Goal: Task Accomplishment & Management: Use online tool/utility

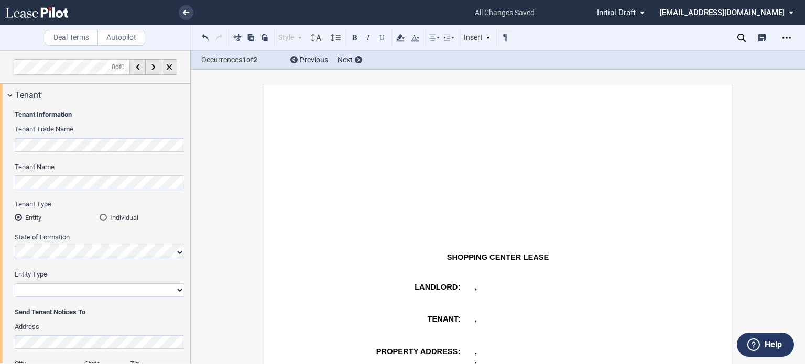
select select "2"
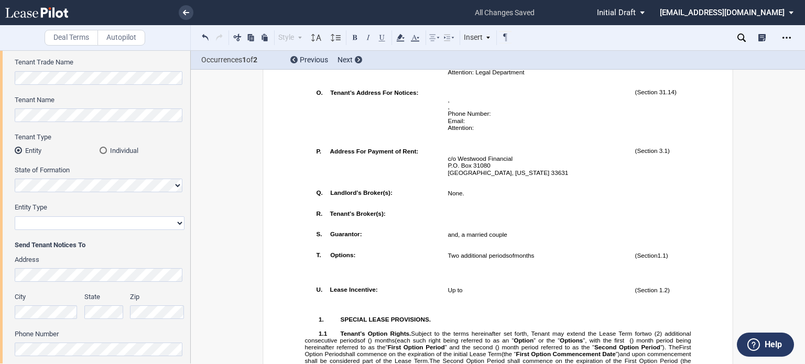
scroll to position [584, 0]
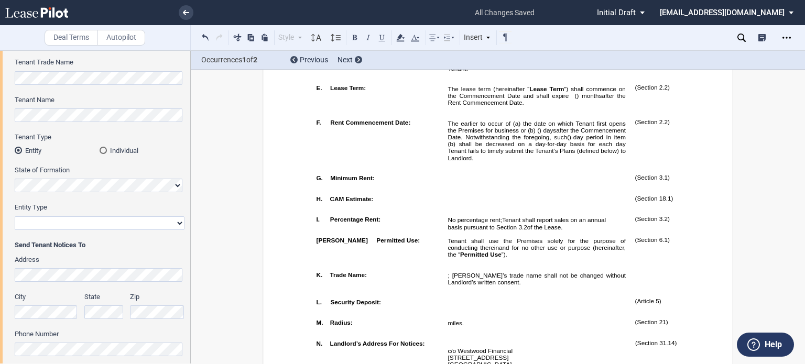
click at [542, 258] on p "Tenant shall use the Premises solely for the purpose of conducting therein ﻿ ﻿ …" at bounding box center [537, 247] width 178 height 21
click at [597, 258] on p "Tenant shall use the Premises solely for the purpose of conducting therein ﻿ ﻿ …" at bounding box center [537, 247] width 178 height 21
click at [543, 258] on p "Tenant shall use the Premises solely for the purpose of conducting therein ﻿ ﻿ …" at bounding box center [537, 247] width 178 height 21
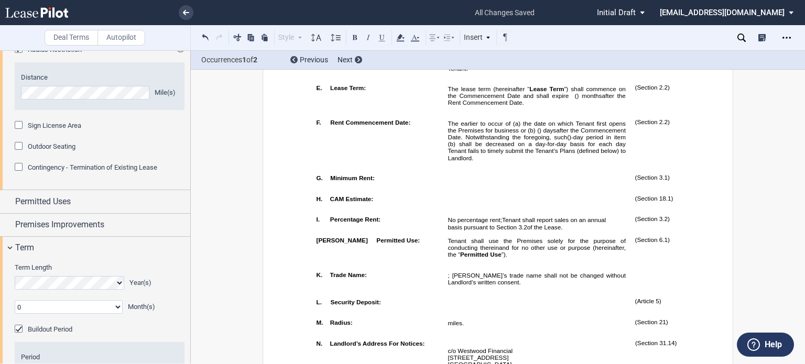
scroll to position [878, 0]
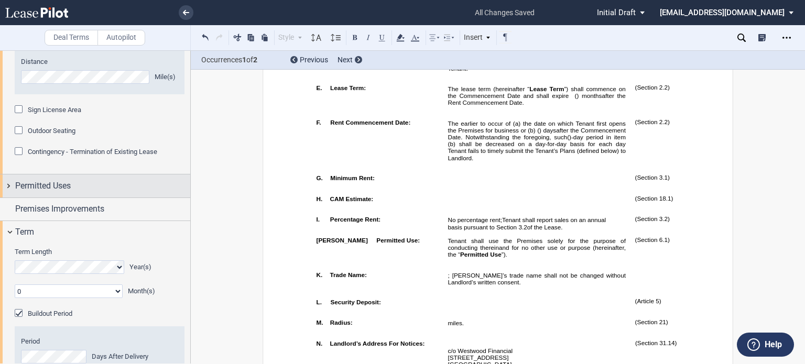
click at [148, 185] on div "Permitted Uses" at bounding box center [102, 186] width 175 height 13
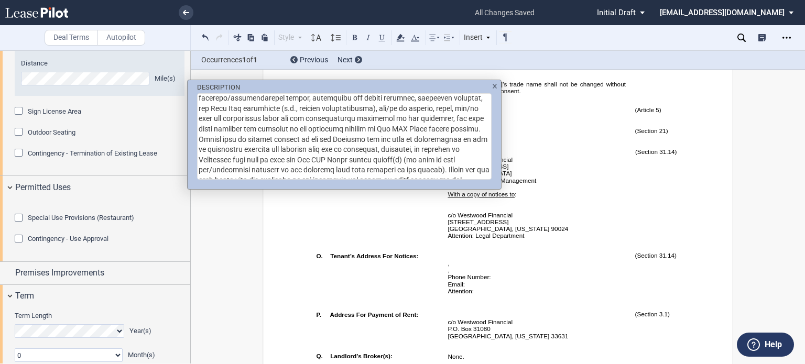
scroll to position [99, 0]
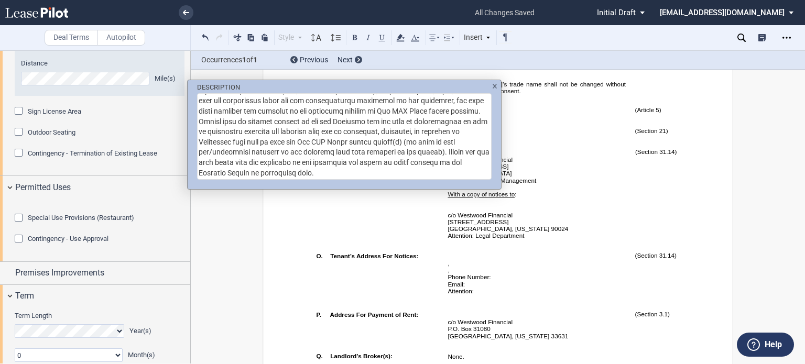
click at [566, 287] on div "DESCRIPTION" at bounding box center [402, 182] width 805 height 364
drag, startPoint x: 434, startPoint y: 145, endPoint x: 443, endPoint y: 163, distance: 19.9
click at [443, 163] on textarea "DESCRIPTION" at bounding box center [344, 136] width 295 height 86
click at [328, 165] on textarea "DESCRIPTION" at bounding box center [344, 136] width 295 height 86
click at [431, 144] on textarea "DESCRIPTION" at bounding box center [344, 136] width 295 height 86
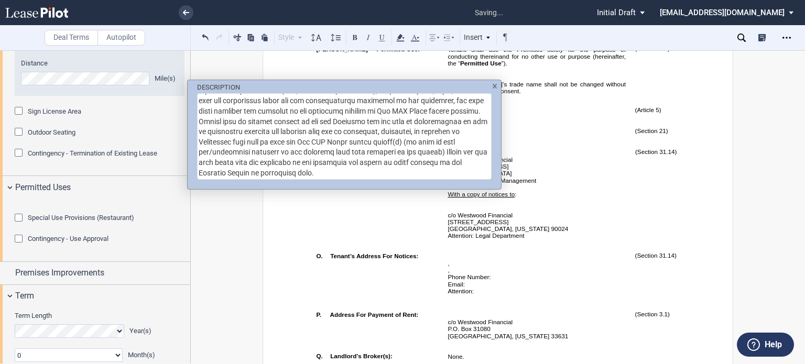
type textarea "Tenant shall use the Premises for the operation of a The UPS Store retail outle…"
click at [518, 245] on div "DESCRIPTION" at bounding box center [402, 182] width 805 height 364
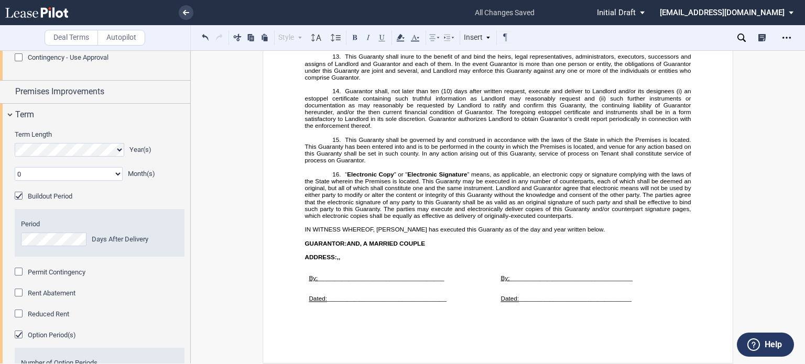
scroll to position [1061, 0]
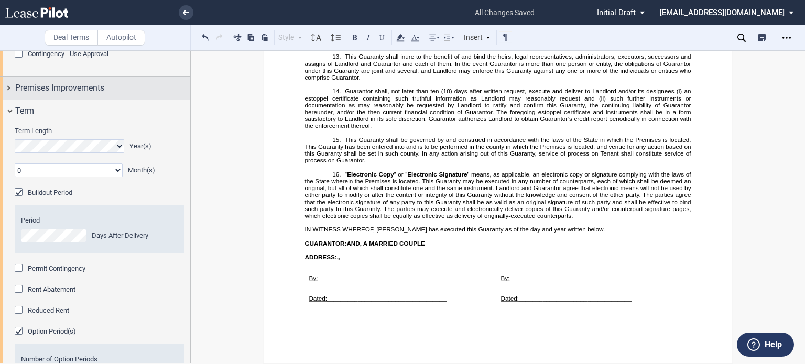
click at [99, 94] on span "Premises Improvements" at bounding box center [59, 88] width 89 height 13
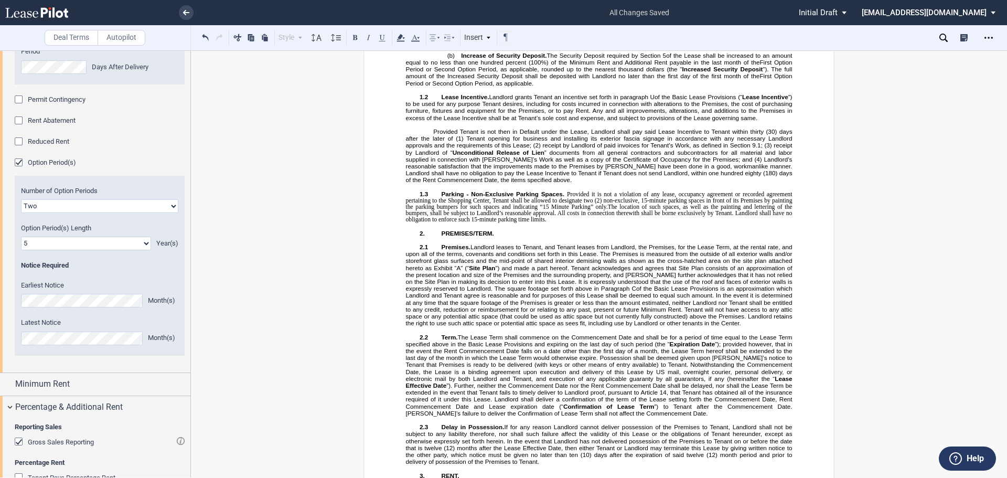
scroll to position [1426, 0]
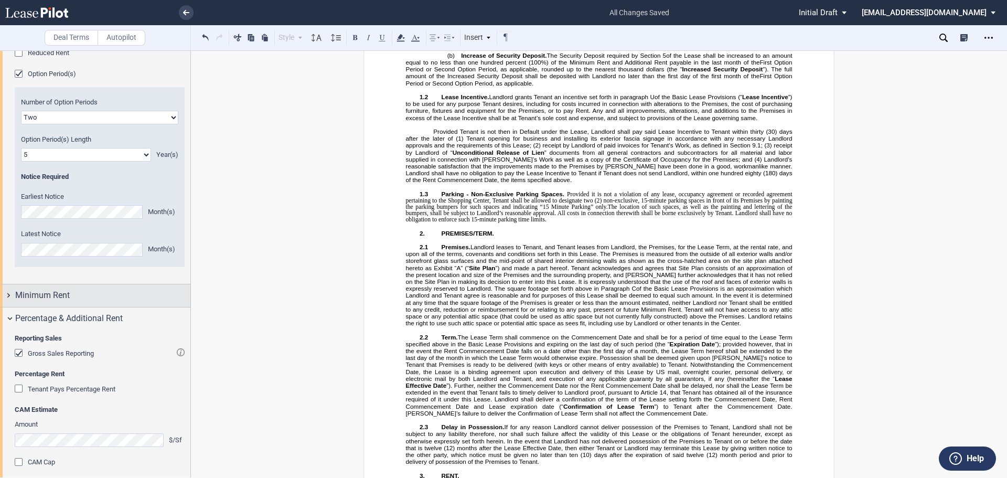
click at [106, 301] on div "Minimum Rent" at bounding box center [102, 295] width 175 height 13
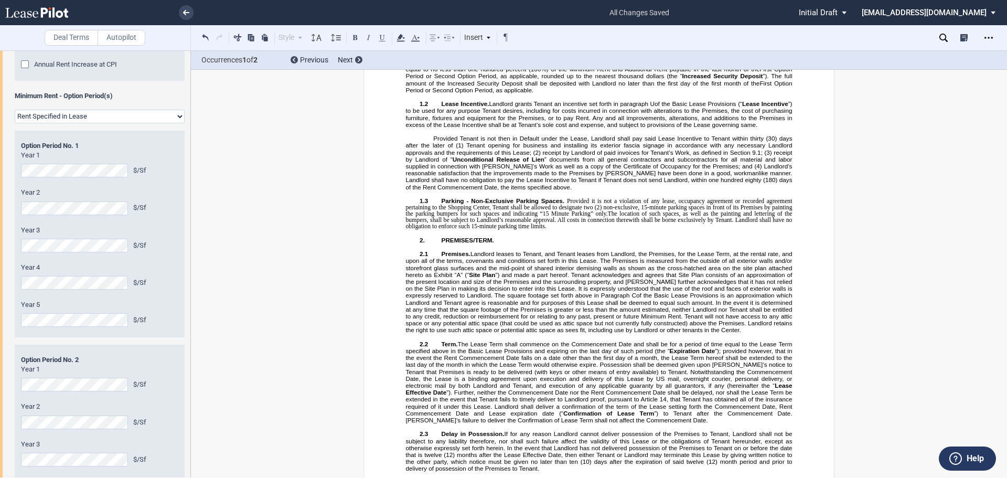
scroll to position [2049, 0]
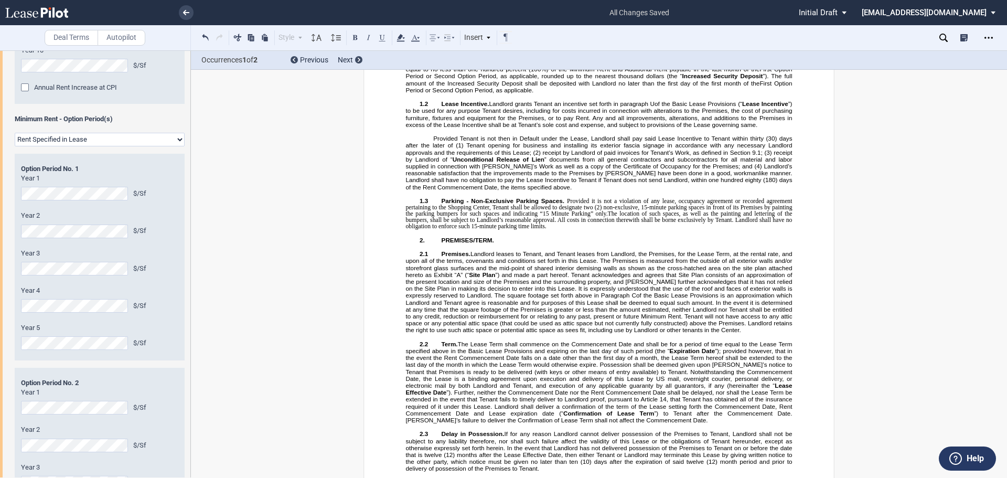
click at [73, 237] on div "Year 2 $/Sf" at bounding box center [99, 224] width 157 height 27
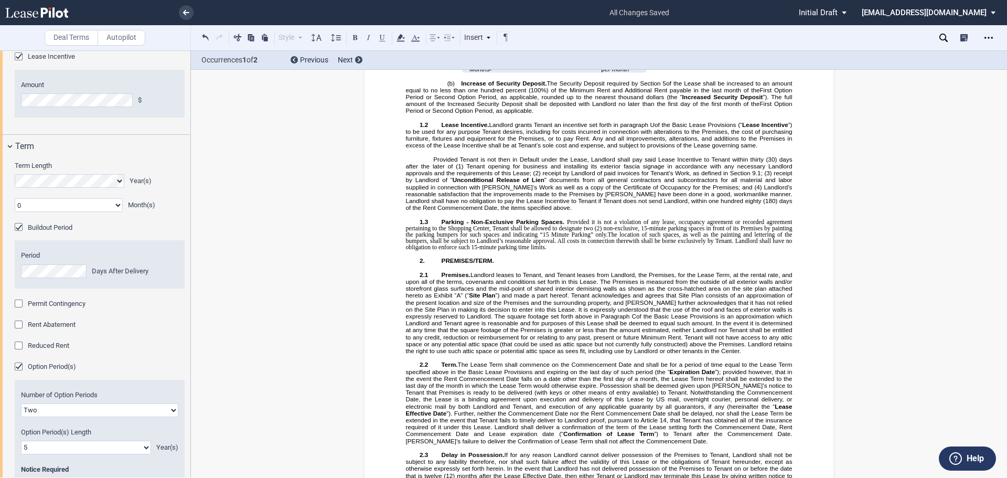
scroll to position [1150, 0]
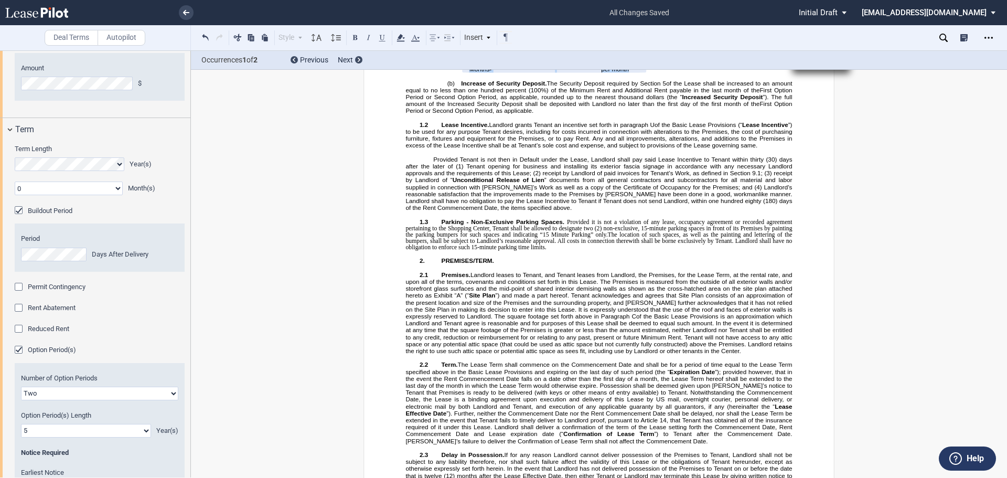
drag, startPoint x: 462, startPoint y: 242, endPoint x: 639, endPoint y: 240, distance: 176.2
click at [639, 72] on tr "Months ﻿ ﻿ - ﻿ ﻿ Months ﻿ ﻿ - ﻿ ﻿ Months ﻿ ﻿ - ﻿ ﻿ ﻿ ﻿ per month" at bounding box center [554, 69] width 178 height 7
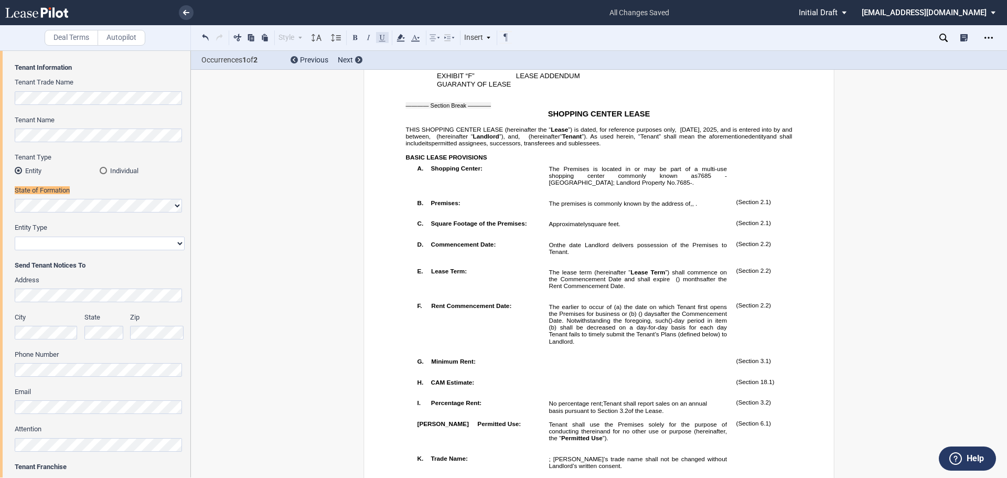
scroll to position [0, 0]
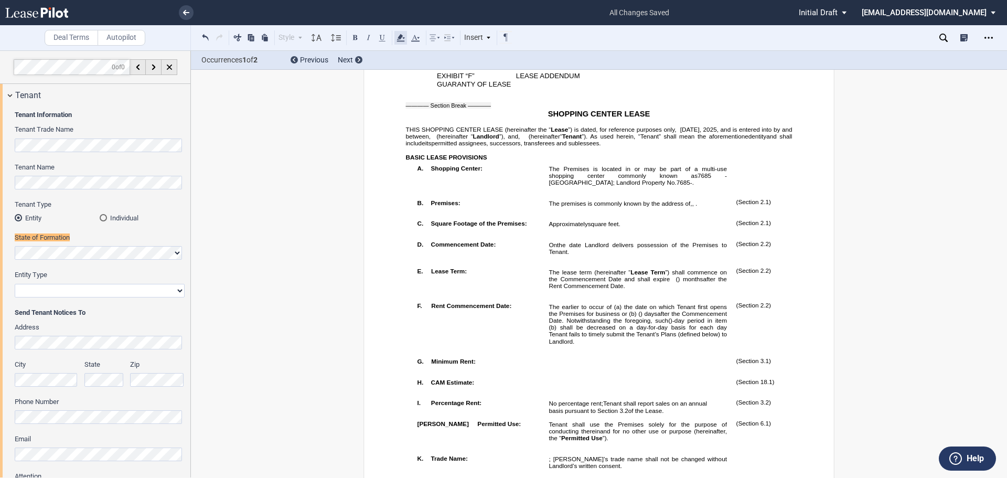
click at [396, 36] on icon at bounding box center [400, 37] width 13 height 13
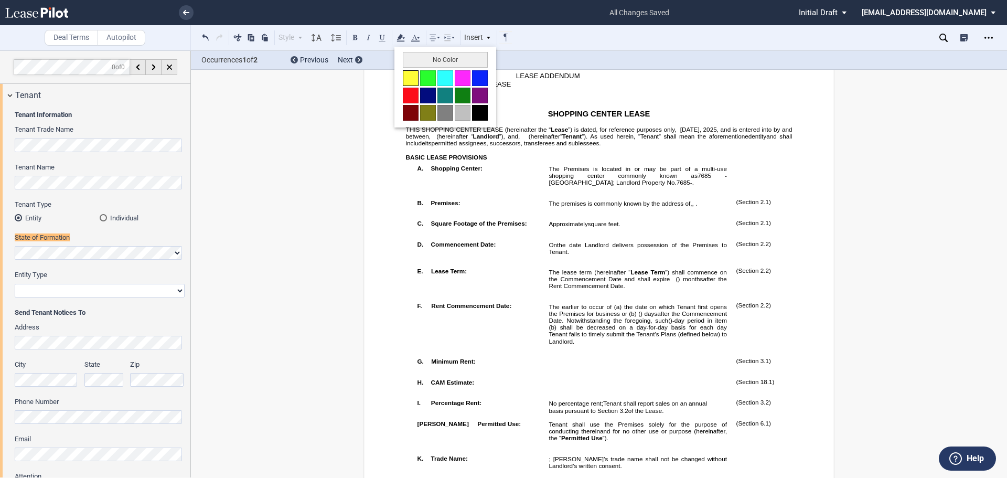
click at [408, 77] on button at bounding box center [411, 78] width 16 height 16
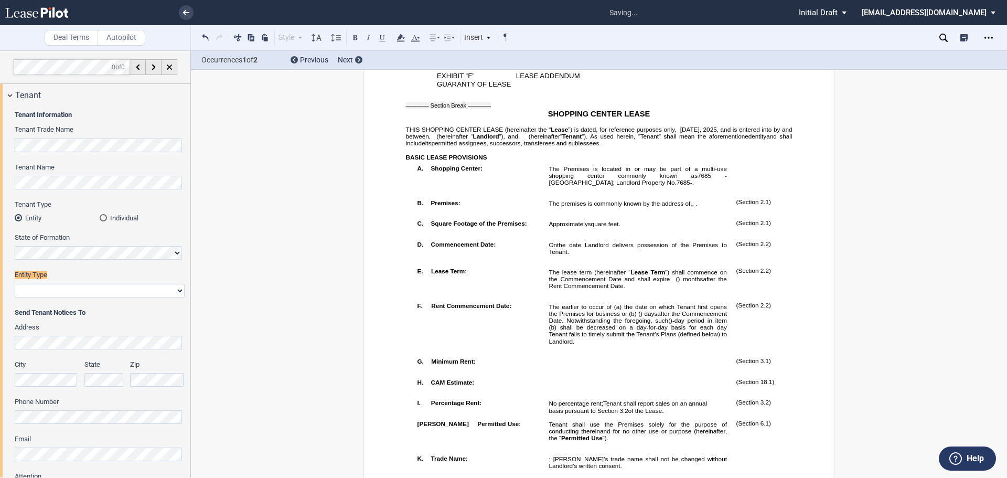
scroll to position [11, 0]
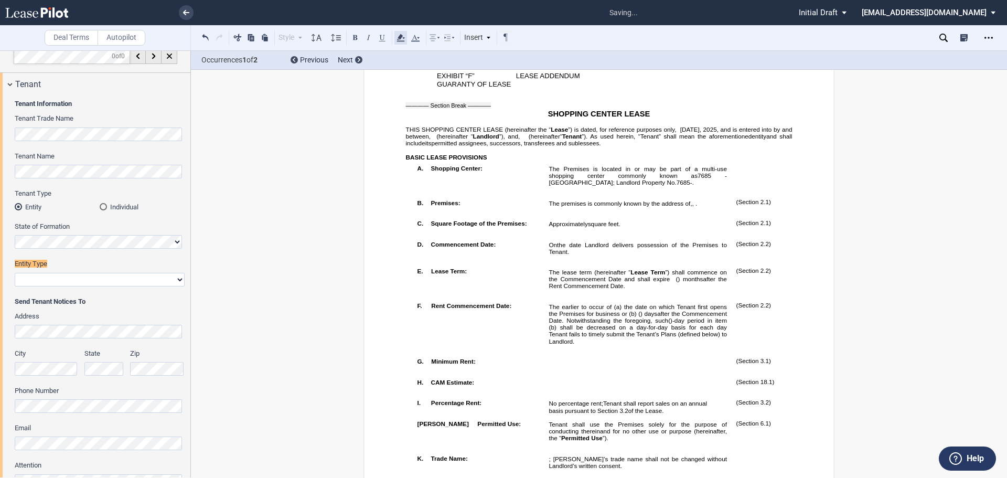
click at [397, 34] on icon at bounding box center [400, 37] width 13 height 13
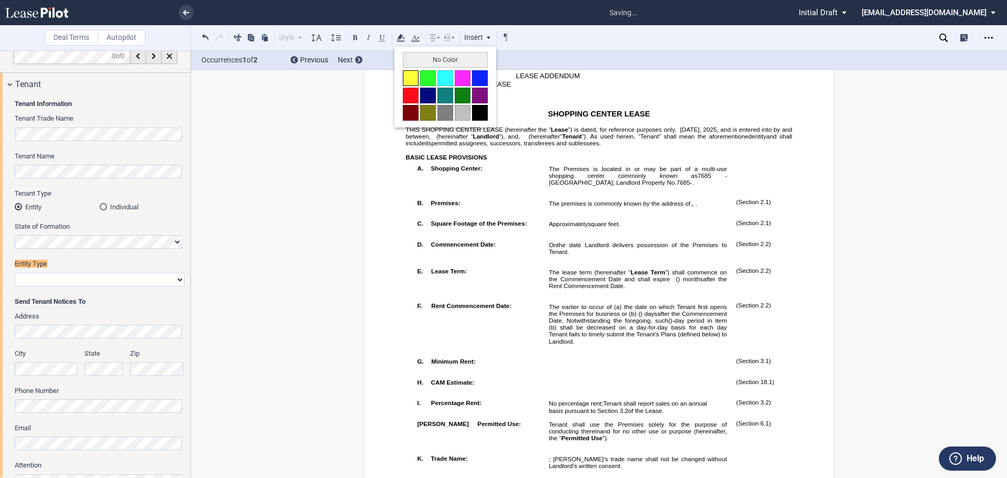
click at [410, 81] on button at bounding box center [411, 78] width 16 height 16
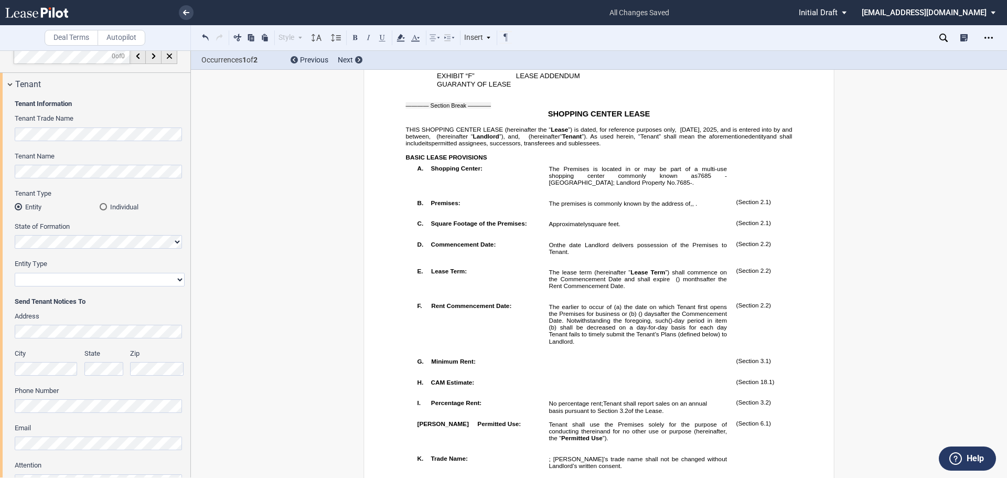
click at [805, 72] on div "Deal Terms Autopilot Style Normal 8pt 9pt 10pt 10.5pt 11pt 12pt 14pt 16pt Norma…" at bounding box center [503, 263] width 1007 height 427
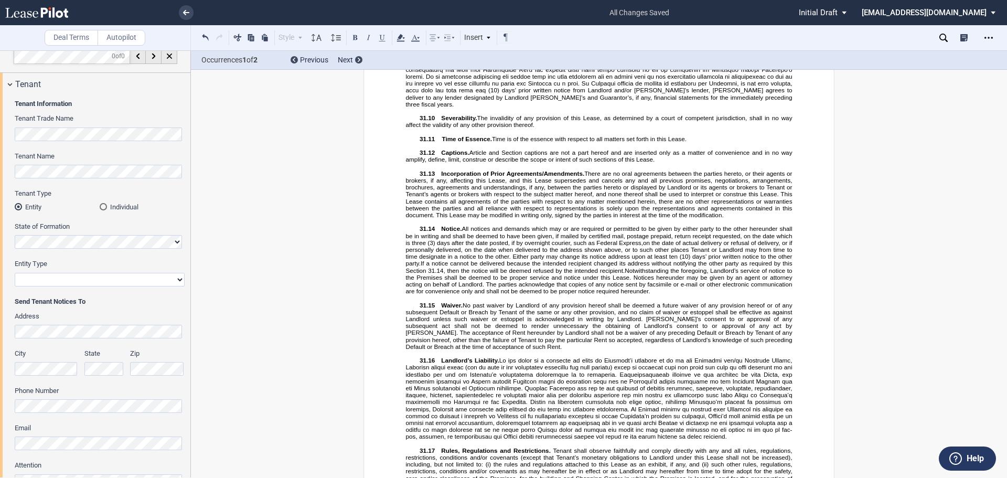
scroll to position [401, 0]
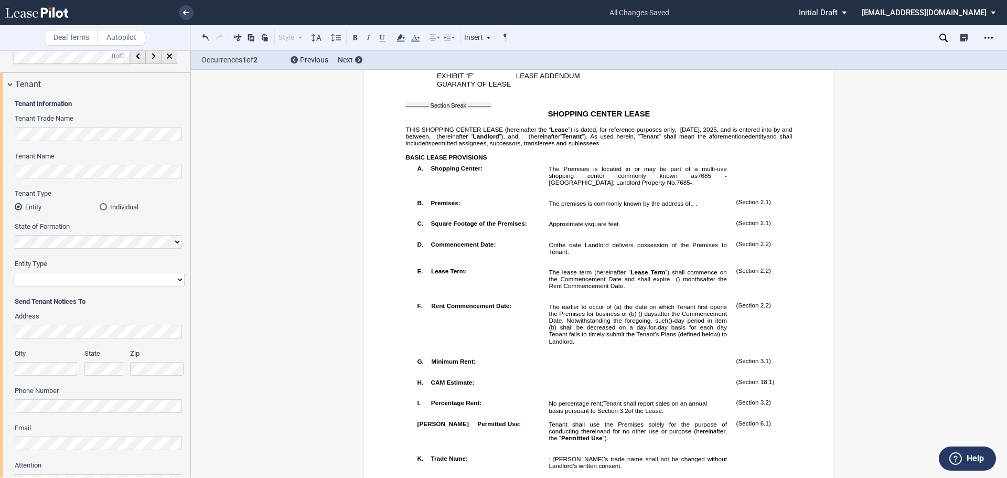
click at [484, 205] on p "B. Premises:" at bounding box center [485, 202] width 109 height 6
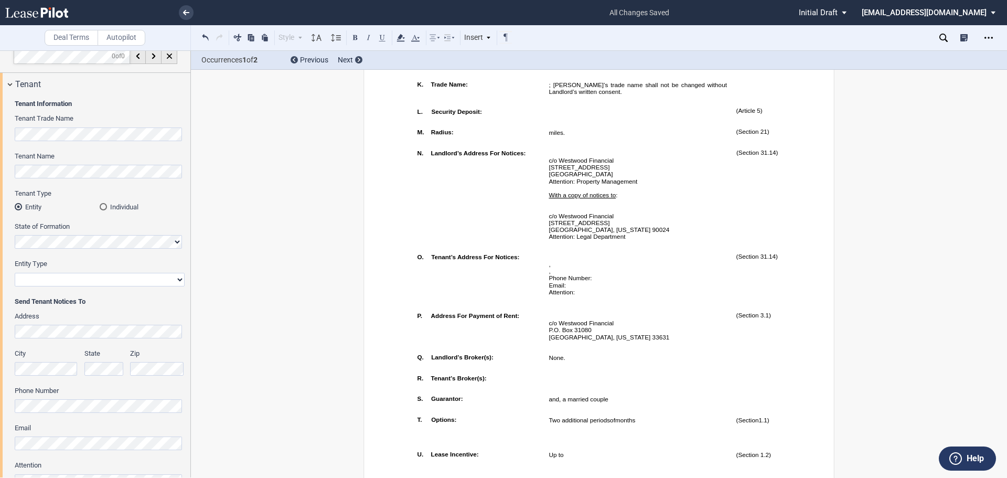
scroll to position [0, 0]
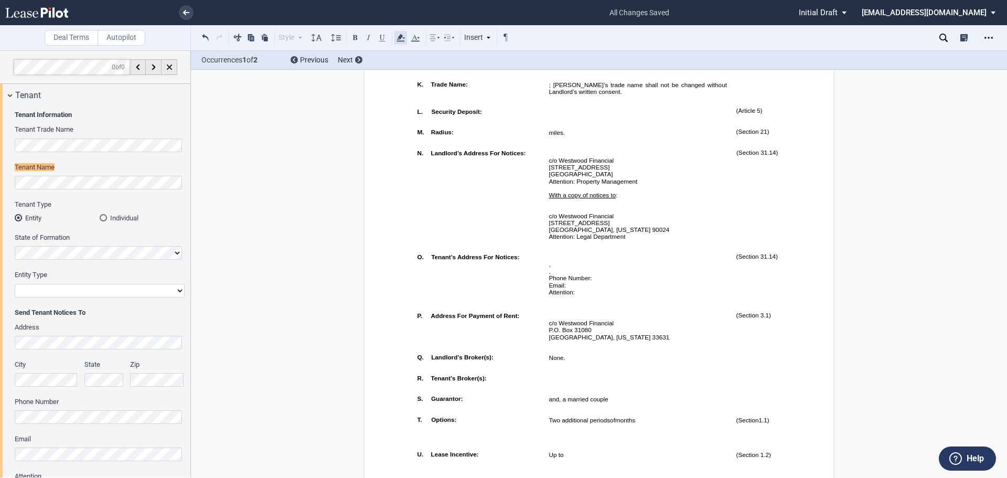
click at [399, 36] on use at bounding box center [400, 37] width 8 height 7
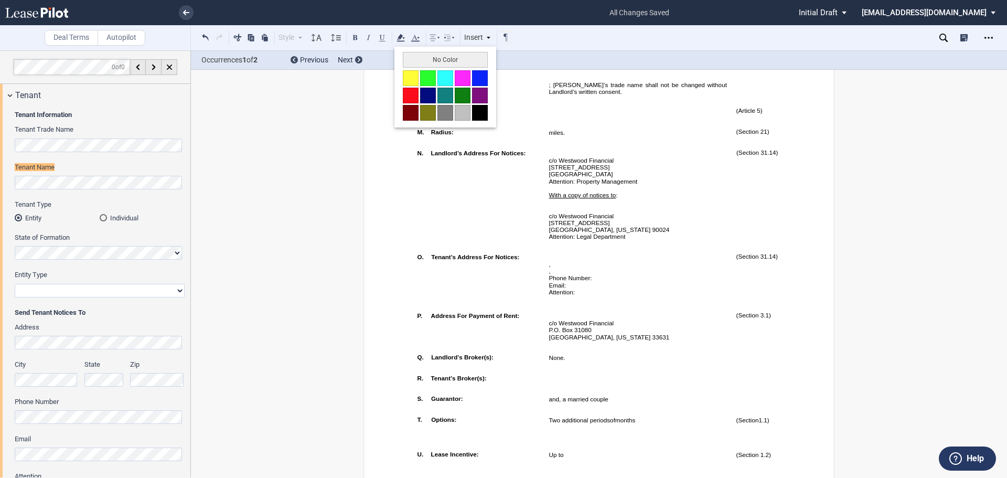
click at [407, 82] on button at bounding box center [411, 78] width 16 height 16
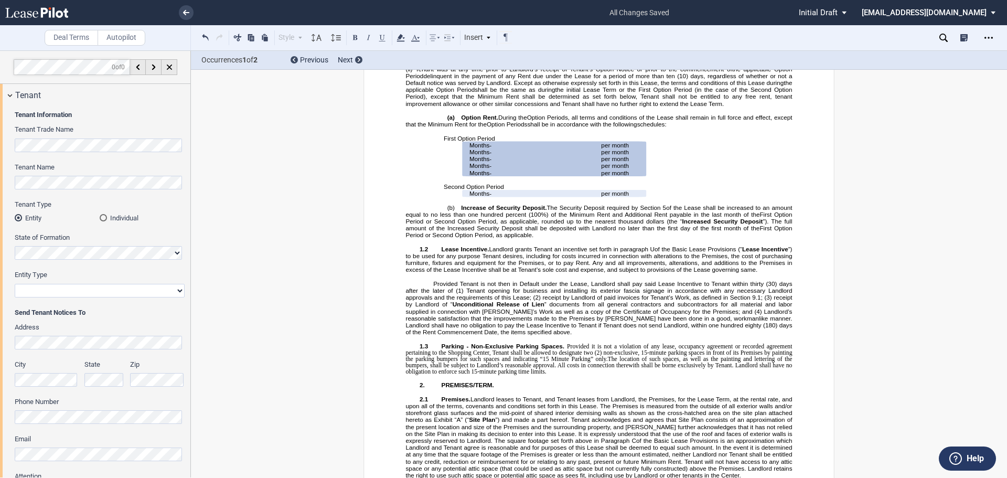
scroll to position [1455, 0]
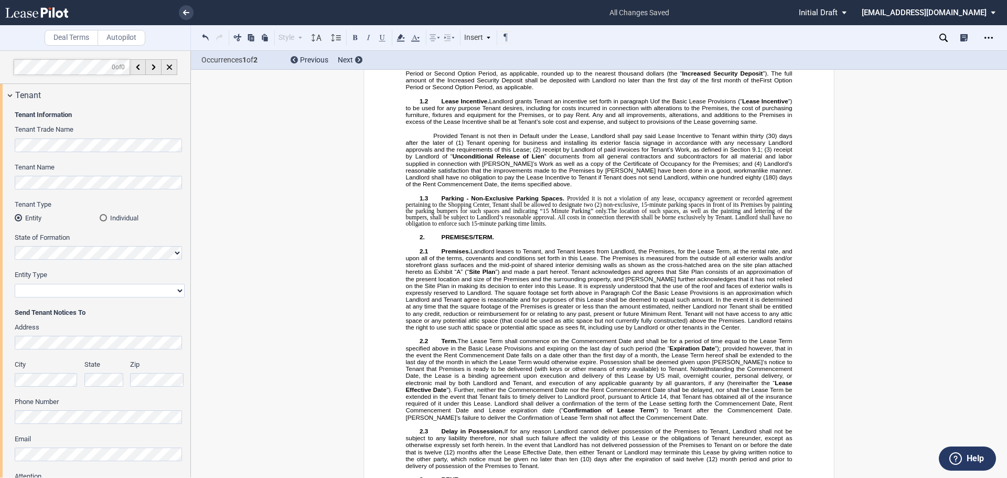
click at [461, 49] on generate-table "Months ﻿ ﻿ - ﻿ ﻿ Months ﻿ ﻿ - ﻿ ﻿ Months ﻿ ﻿ - ﻿ ﻿ ﻿ ﻿ per month Remove Table" at bounding box center [599, 45] width 386 height 7
click at [644, 49] on generate-table "Months ﻿ ﻿ - ﻿ ﻿ Months ﻿ ﻿ - ﻿ ﻿ Months ﻿ ﻿ - ﻿ ﻿ ﻿ ﻿ per month Remove Table" at bounding box center [599, 45] width 386 height 7
click at [475, 56] on p "﻿" at bounding box center [599, 52] width 386 height 7
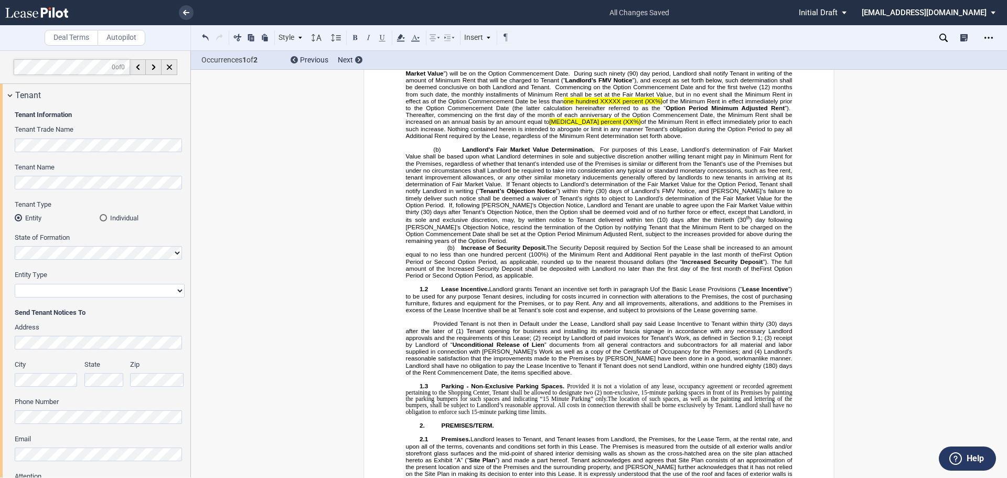
click at [406, 63] on span "(a)" at bounding box center [409, 59] width 7 height 7
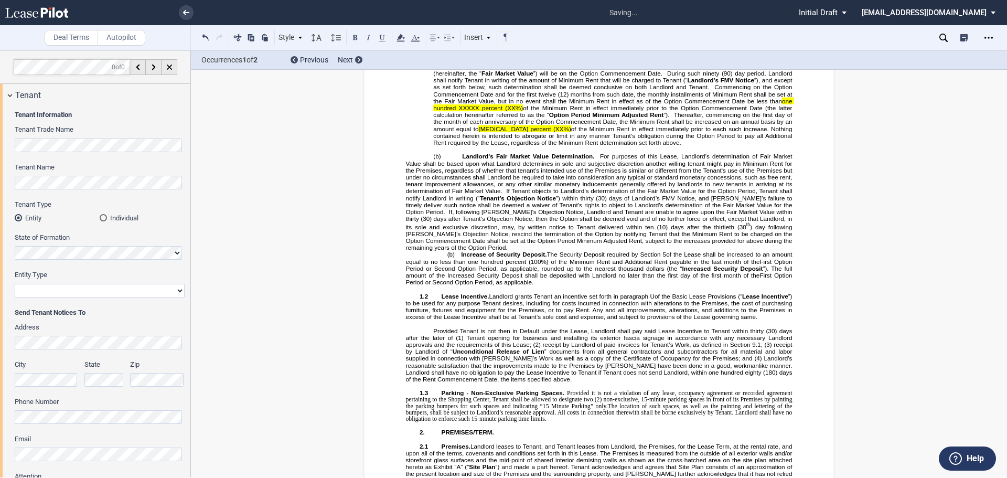
click at [448, 63] on span "(a)" at bounding box center [450, 59] width 7 height 7
drag, startPoint x: 445, startPoint y: 234, endPoint x: 456, endPoint y: 234, distance: 11.5
click at [456, 146] on span "(b) Option Rent. Within ninety (90) days of the date that Landlord receives Ten…" at bounding box center [613, 101] width 360 height 90
click at [351, 35] on button at bounding box center [355, 37] width 13 height 13
click at [461, 132] on span "Thereafter, commencing on the first day of the month of each anniversary of the…" at bounding box center [613, 121] width 360 height 21
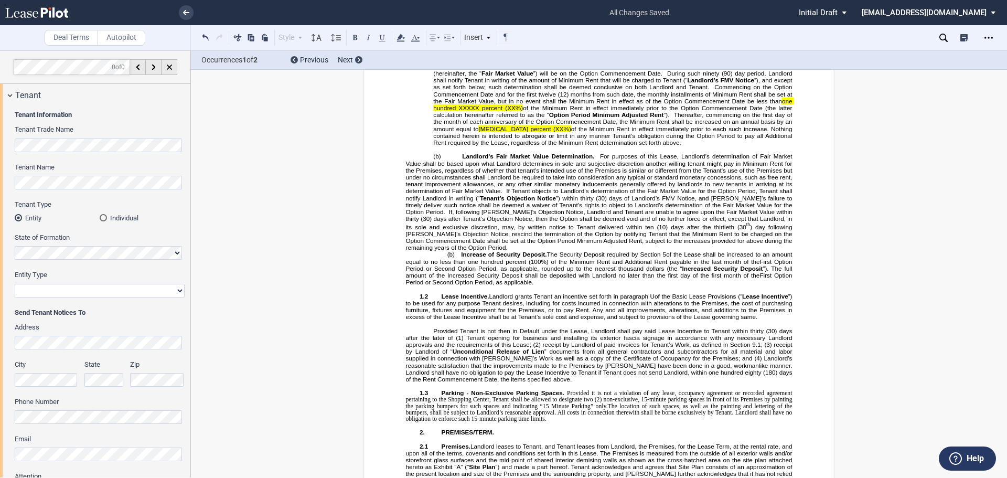
click at [434, 160] on span "(b)" at bounding box center [436, 156] width 7 height 7
drag, startPoint x: 430, startPoint y: 330, endPoint x: 442, endPoint y: 330, distance: 12.1
click at [442, 251] on span "(c) [PERSON_NAME]'s Fair Market Value Determination. For purposes of this Lease…" at bounding box center [600, 202] width 388 height 98
click at [359, 33] on button at bounding box center [355, 37] width 13 height 13
drag, startPoint x: 445, startPoint y: 232, endPoint x: 448, endPoint y: 237, distance: 5.7
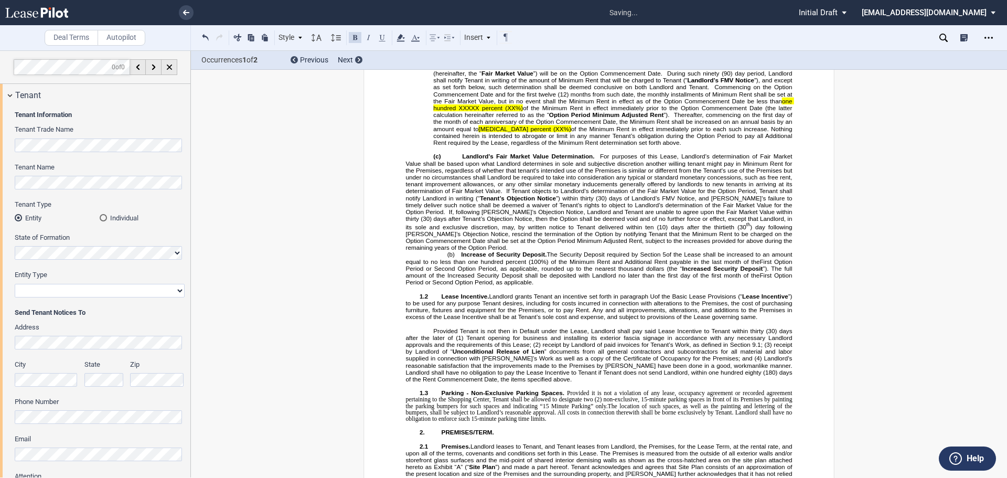
click at [447, 63] on span "(b)" at bounding box center [451, 59] width 8 height 7
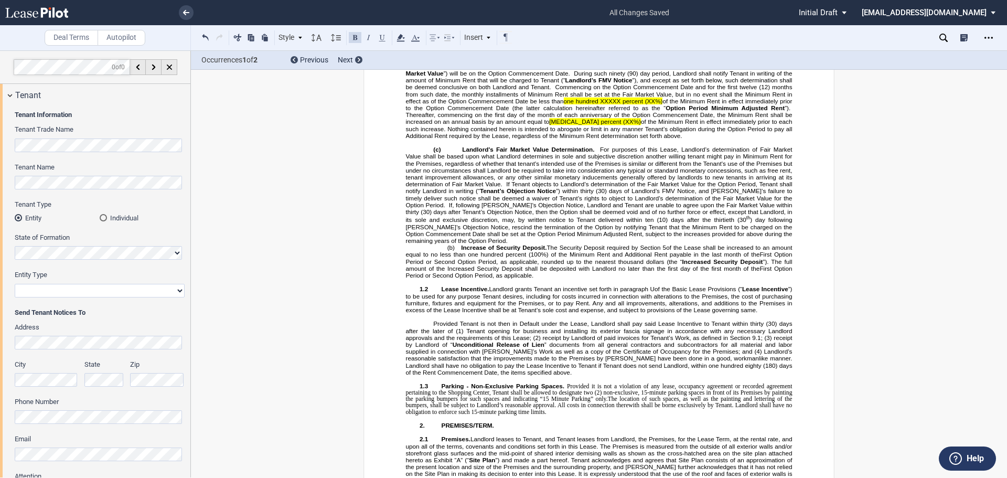
click at [450, 251] on span "(b)" at bounding box center [450, 247] width 7 height 7
click at [447, 257] on span "of the Lease shall be increased to an amount equal to no less than one hundred …" at bounding box center [600, 251] width 388 height 14
click at [447, 251] on span "(b)" at bounding box center [450, 247] width 7 height 7
click at [448, 251] on span "(b)" at bounding box center [450, 247] width 7 height 7
click at [454, 278] on p "(b) Increase of Security Deposit. The Security Deposit required by Section ﻿ 5 …" at bounding box center [599, 261] width 386 height 35
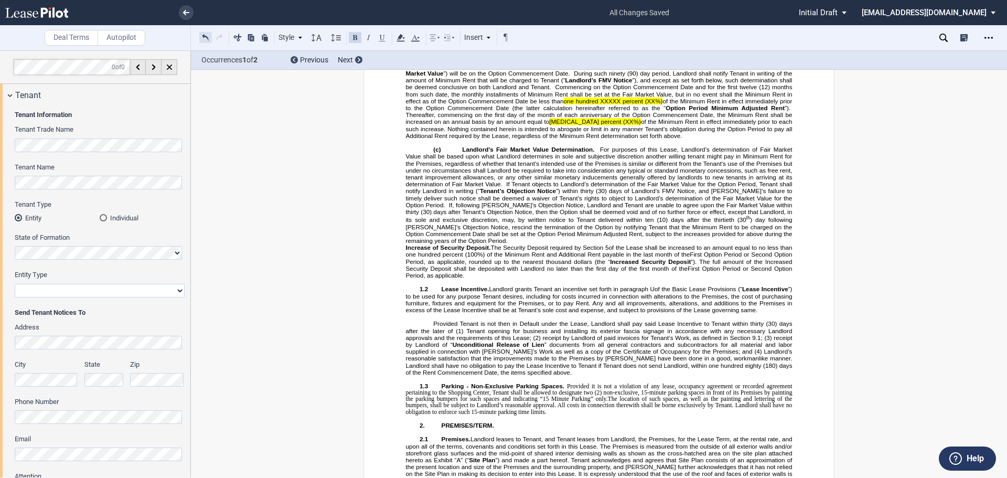
click at [204, 38] on button at bounding box center [205, 37] width 13 height 13
click at [206, 36] on button at bounding box center [205, 37] width 13 height 13
click at [206, 37] on button at bounding box center [205, 37] width 13 height 13
click at [449, 251] on span "(b)" at bounding box center [450, 247] width 7 height 7
click at [453, 278] on p "(b) Increase of Security Deposit. The Security Deposit required by Section ﻿ 5 …" at bounding box center [599, 261] width 386 height 35
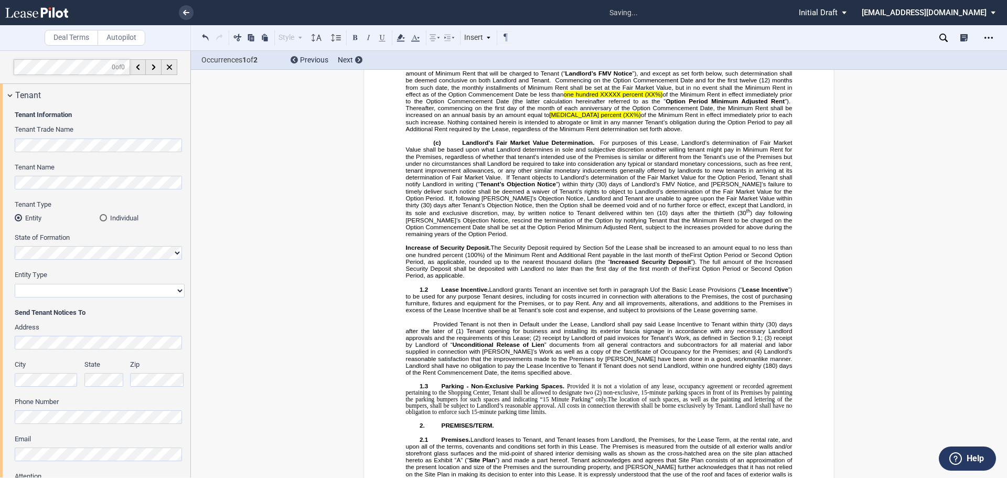
scroll to position [0, 0]
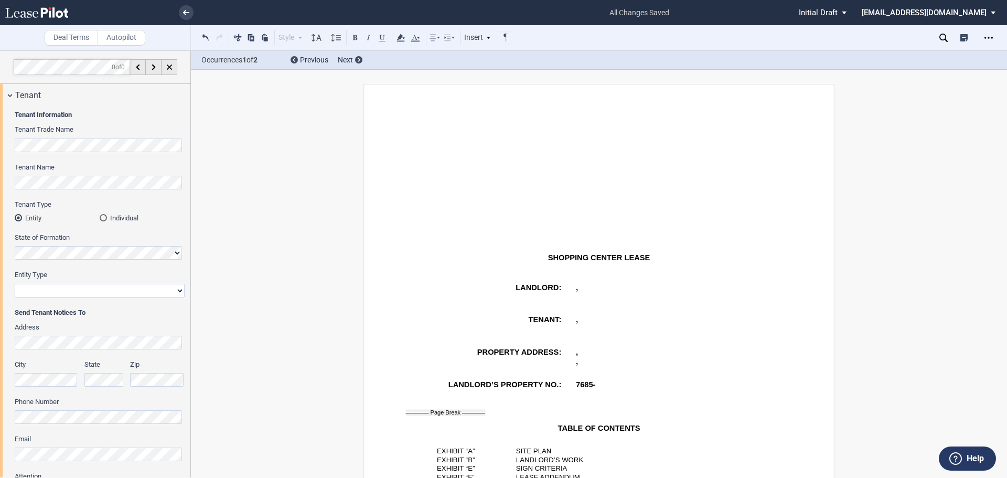
drag, startPoint x: 998, startPoint y: 85, endPoint x: 999, endPoint y: 107, distance: 22.5
click at [762, 261] on p "SHOPPING CENTER LEASE" at bounding box center [599, 257] width 386 height 9
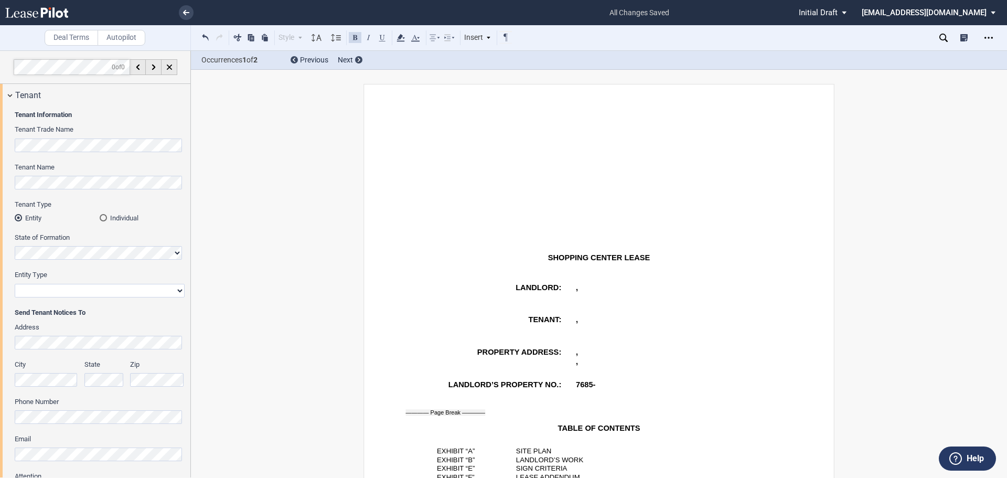
click at [571, 139] on p "﻿" at bounding box center [599, 138] width 386 height 7
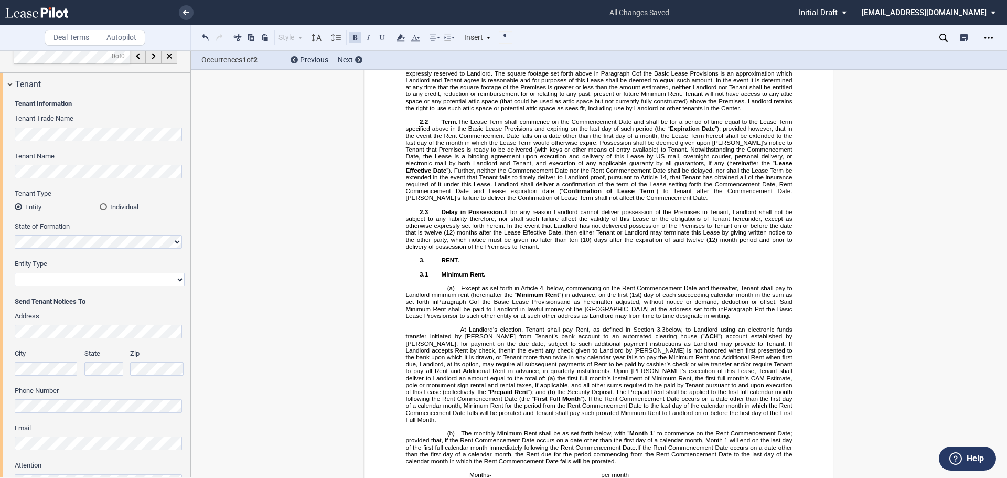
scroll to position [1496, 0]
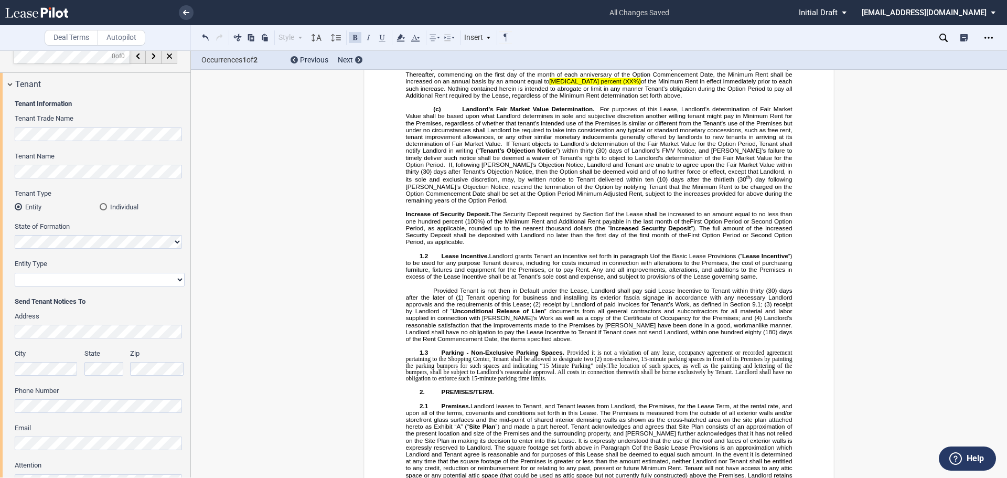
click at [427, 217] on span "(d) Increase of Security Deposit." at bounding box center [467, 213] width 122 height 7
click at [429, 217] on span "(d) Increase of Security Deposit." at bounding box center [467, 213] width 122 height 7
click at [432, 217] on span "(d) Increase of Security Deposit." at bounding box center [467, 213] width 122 height 7
click at [414, 23] on span "(b)" at bounding box center [410, 19] width 8 height 7
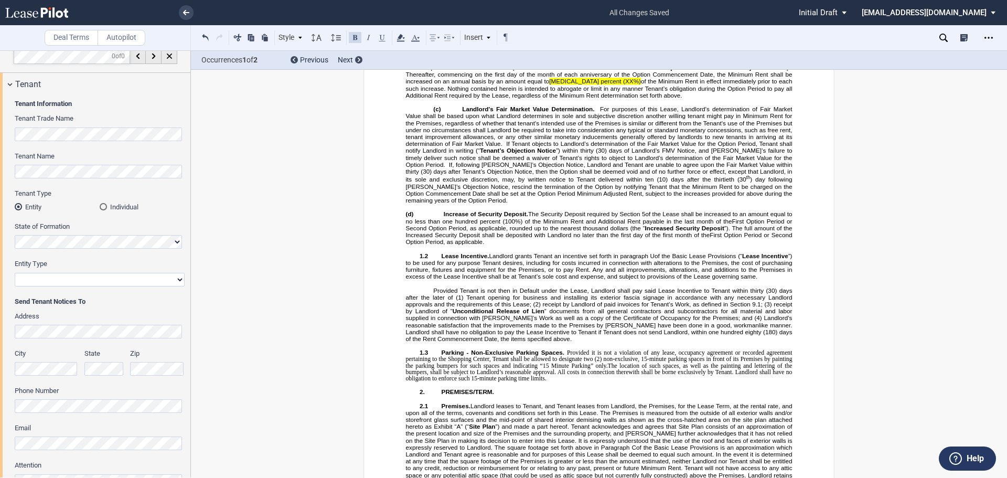
drag, startPoint x: 452, startPoint y: 191, endPoint x: 462, endPoint y: 196, distance: 11.5
click at [414, 23] on span "(b)" at bounding box center [410, 19] width 8 height 7
click at [433, 112] on span "(c)" at bounding box center [436, 108] width 7 height 7
click at [429, 203] on p "(c) [PERSON_NAME]'s Fair Market Value Determination. For purposes of this Lease…" at bounding box center [599, 154] width 386 height 98
click at [429, 217] on span "(d) Increase of Security Deposit." at bounding box center [467, 213] width 122 height 7
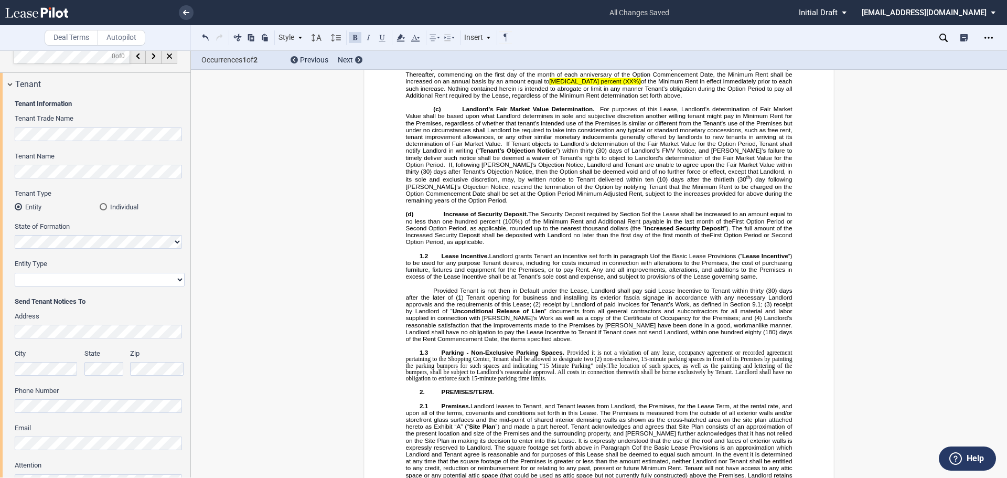
click at [433, 217] on span "(d) Increase of Security Deposit." at bounding box center [467, 213] width 122 height 7
click at [481, 217] on span "(d) Increase of Security Deposit." at bounding box center [467, 213] width 122 height 7
click at [461, 112] on span at bounding box center [451, 108] width 20 height 7
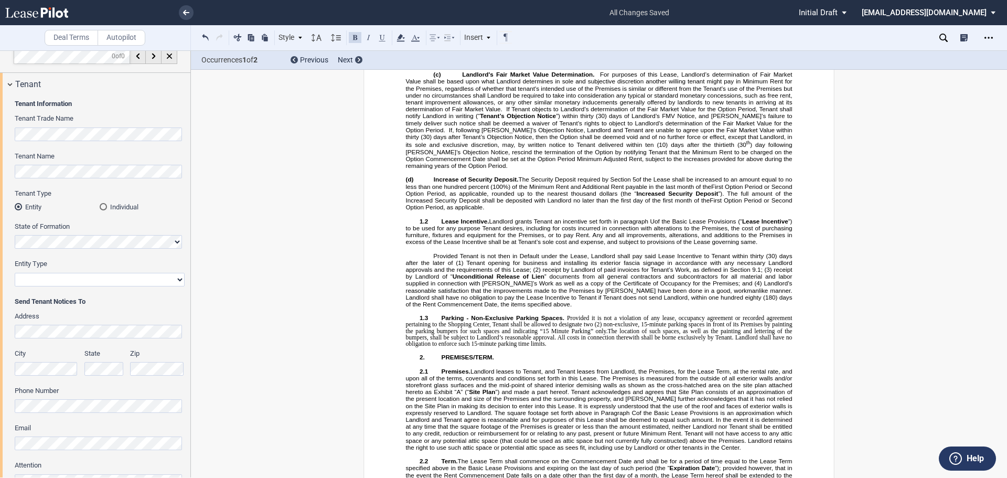
scroll to position [1548, 0]
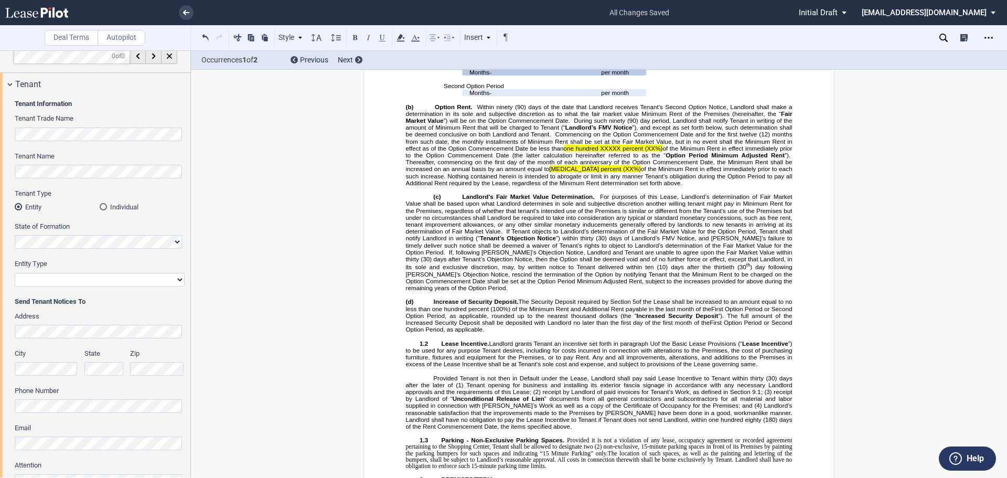
scroll to position [1515, 0]
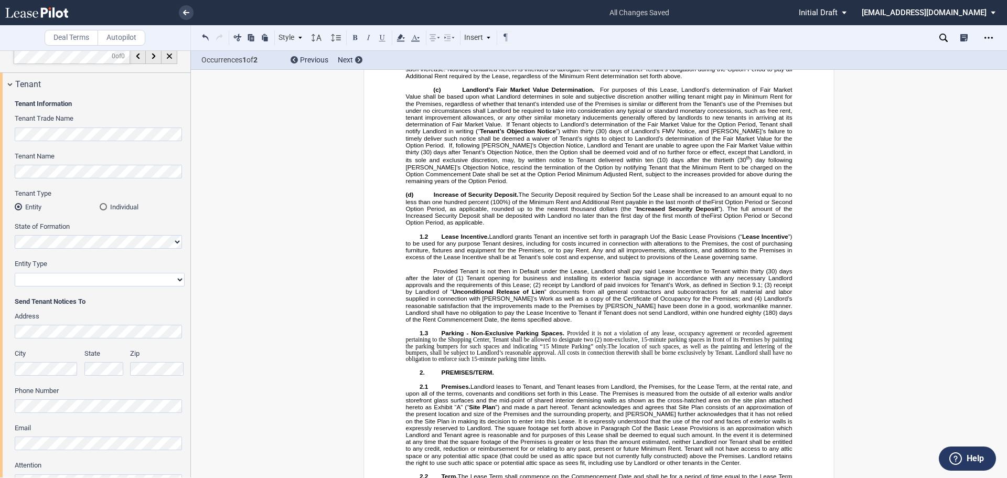
click at [515, 17] on span "”) will be on the Option Commencement Date." at bounding box center [506, 13] width 126 height 7
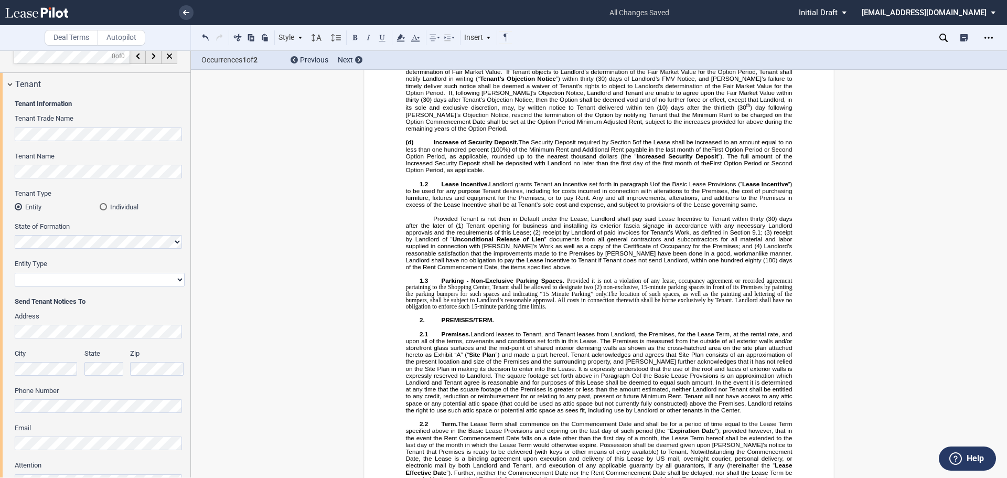
drag, startPoint x: 691, startPoint y: 164, endPoint x: 696, endPoint y: 165, distance: 5.3
drag, startPoint x: 608, startPoint y: 159, endPoint x: 710, endPoint y: 161, distance: 102.8
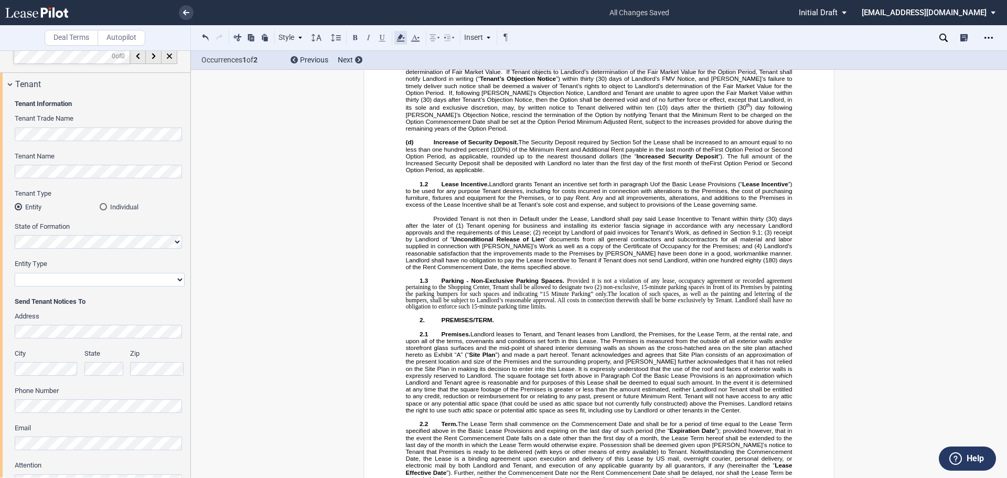
click at [396, 37] on icon at bounding box center [400, 37] width 13 height 13
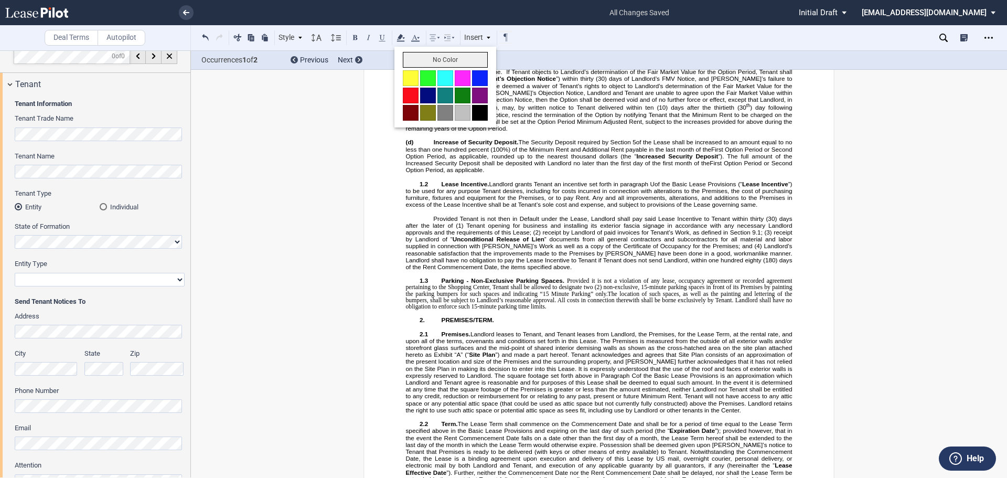
click at [412, 53] on button "No Color" at bounding box center [445, 60] width 85 height 16
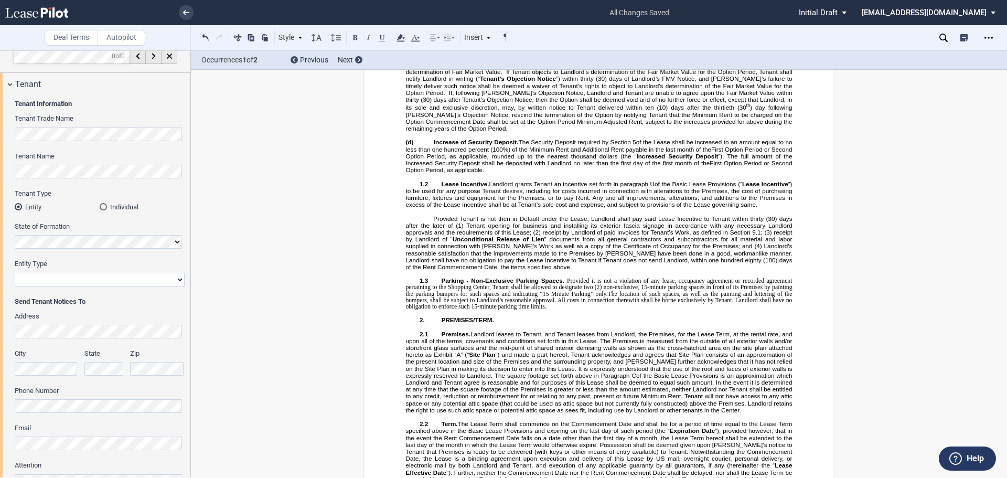
drag, startPoint x: 577, startPoint y: 184, endPoint x: 623, endPoint y: 183, distance: 46.1
drag, startPoint x: 570, startPoint y: 180, endPoint x: 630, endPoint y: 181, distance: 59.8
click at [397, 36] on icon at bounding box center [400, 37] width 13 height 13
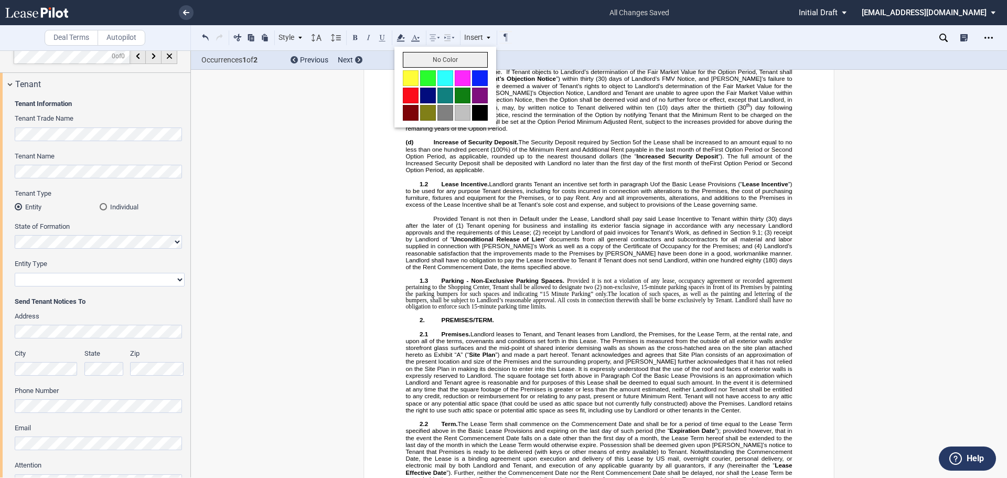
click at [416, 62] on button "No Color" at bounding box center [445, 60] width 85 height 16
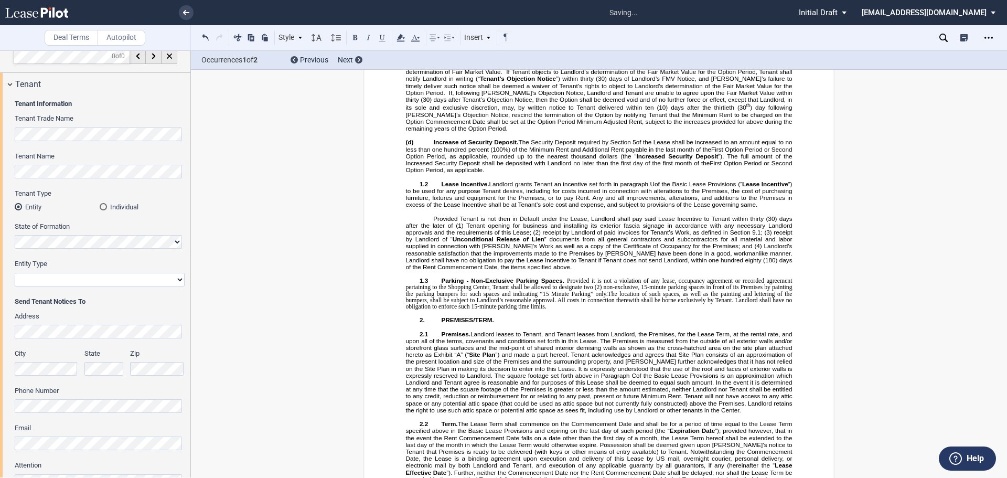
click at [631, 27] on span "of the Minimum Rent in effect immediately prior to each such increase. Nothing …" at bounding box center [600, 16] width 388 height 21
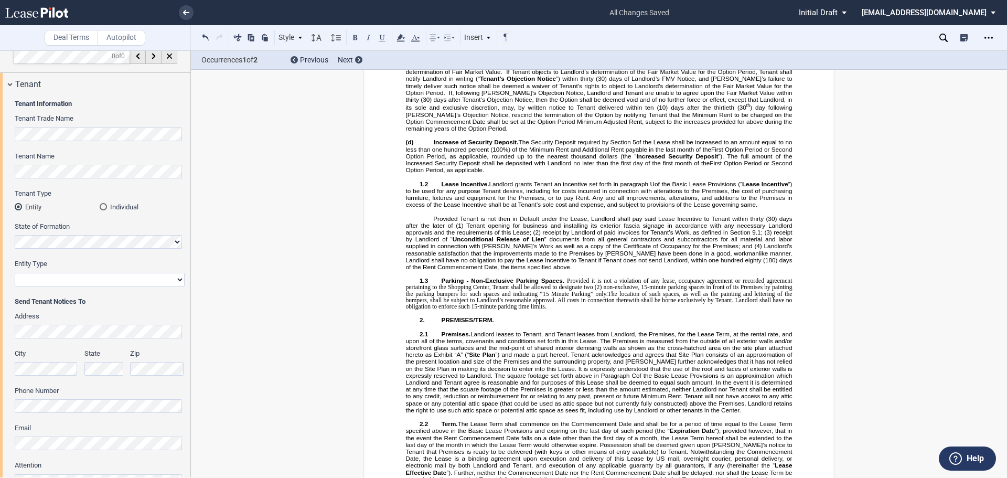
drag, startPoint x: 770, startPoint y: 167, endPoint x: 792, endPoint y: 170, distance: 21.7
click at [355, 37] on button at bounding box center [355, 37] width 13 height 13
click at [771, 13] on span "Thereafter, commencing on the first day of the month of each anniversary of the…" at bounding box center [600, 6] width 388 height 14
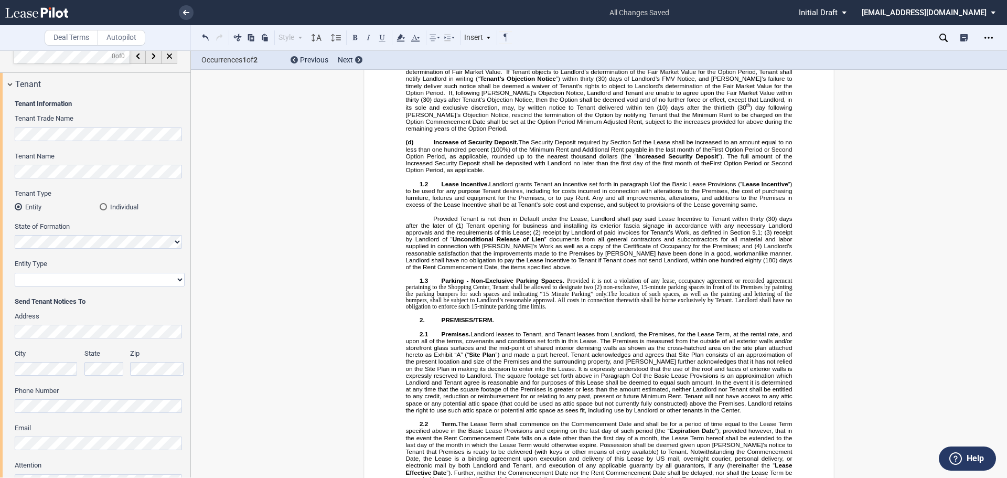
drag, startPoint x: 548, startPoint y: 105, endPoint x: 627, endPoint y: 107, distance: 79.2
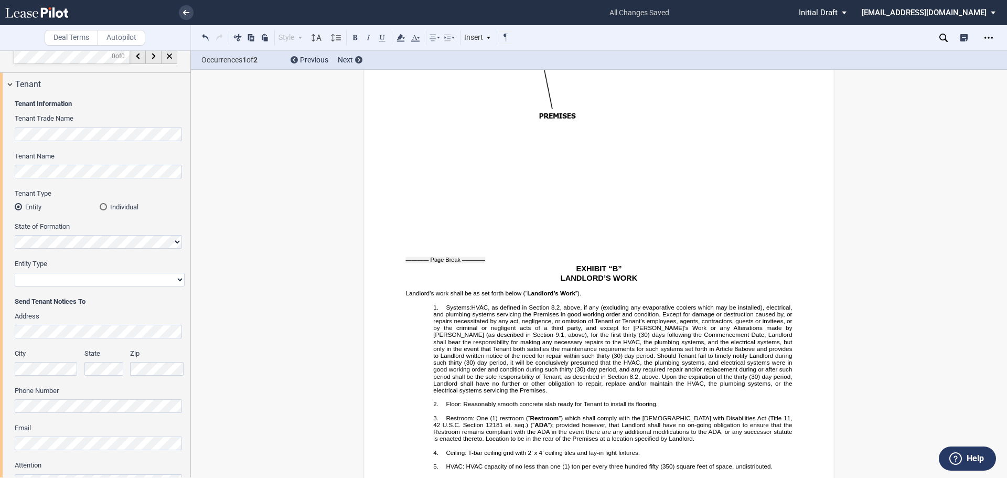
scroll to position [13789, 0]
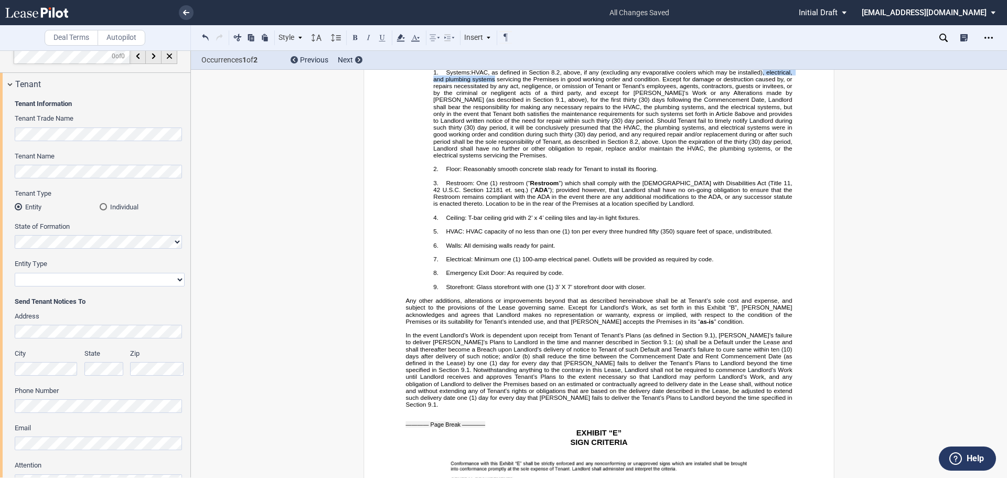
drag, startPoint x: 760, startPoint y: 134, endPoint x: 496, endPoint y: 140, distance: 263.2
click at [493, 82] on span ", above, if any (excluding any evaporative coolers which may be installed), ele…" at bounding box center [613, 76] width 360 height 14
drag, startPoint x: 447, startPoint y: 167, endPoint x: 594, endPoint y: 167, distance: 147.3
click at [594, 117] on span "(30) days following the Commencement Date, Landlord shall bear the responsibili…" at bounding box center [613, 106] width 360 height 21
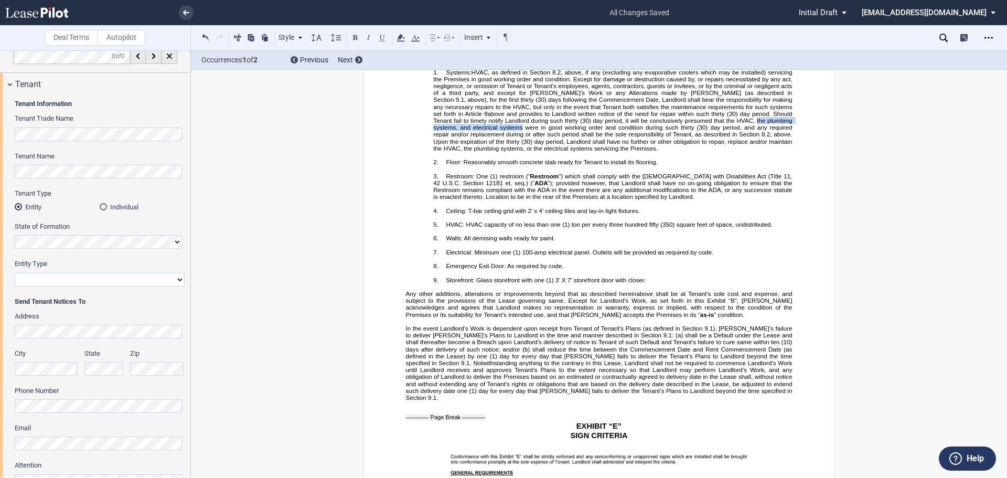
drag, startPoint x: 687, startPoint y: 181, endPoint x: 452, endPoint y: 189, distance: 235.0
click at [452, 131] on span "(30) day period, it will be conclusively presumed that the HVAC, the plumbing s…" at bounding box center [613, 124] width 360 height 14
click at [690, 131] on span "(30) day period, it will be conclusively presumed that the HVAC, were in good w…" at bounding box center [613, 124] width 360 height 14
drag, startPoint x: 620, startPoint y: 202, endPoint x: 755, endPoint y: 204, distance: 135.3
click at [755, 152] on span "(30) day period, Landlord shall have no further or other obligation to repair, …" at bounding box center [613, 141] width 360 height 21
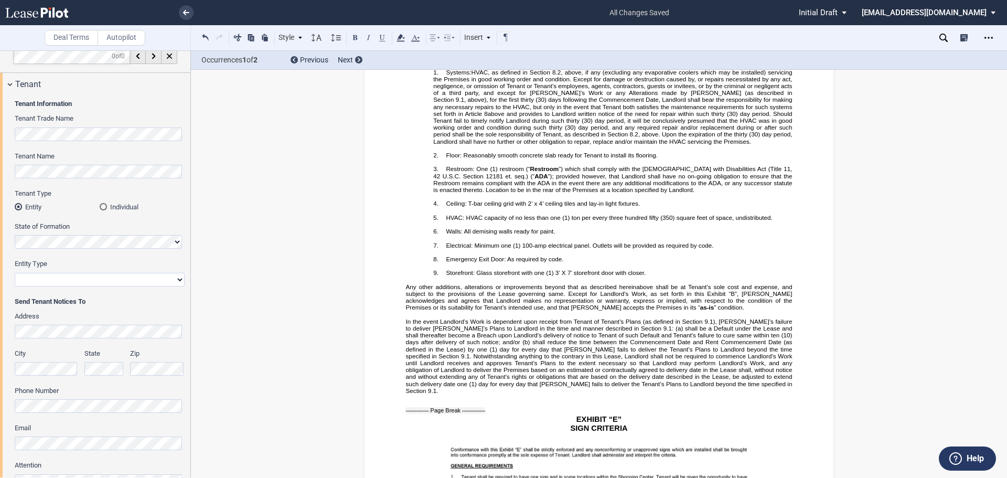
click at [433, 172] on span "3." at bounding box center [435, 169] width 5 height 7
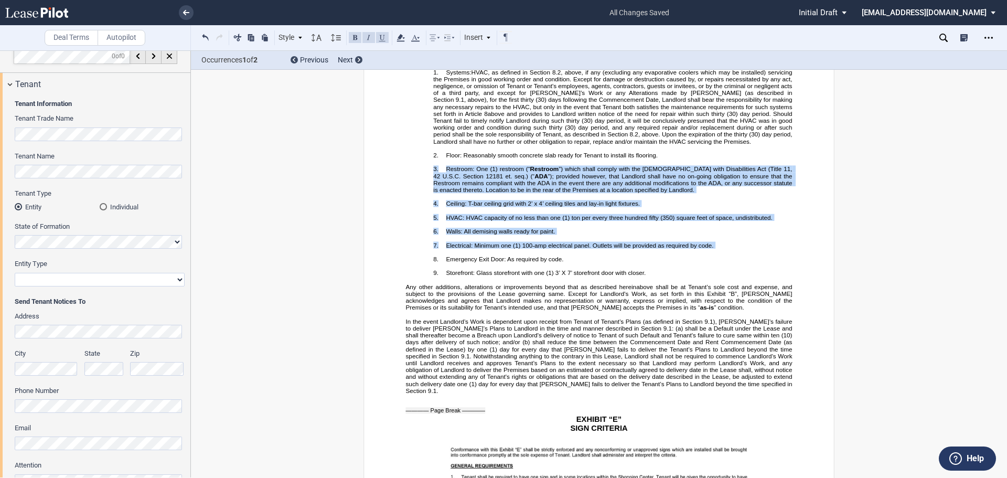
drag, startPoint x: 431, startPoint y: 231, endPoint x: 709, endPoint y: 310, distance: 289.5
click at [709, 310] on div "﻿ [PERSON_NAME]’s work shall be as set forth below (“ Landlord’s Work ”). ﻿ !!S…" at bounding box center [599, 221] width 386 height 346
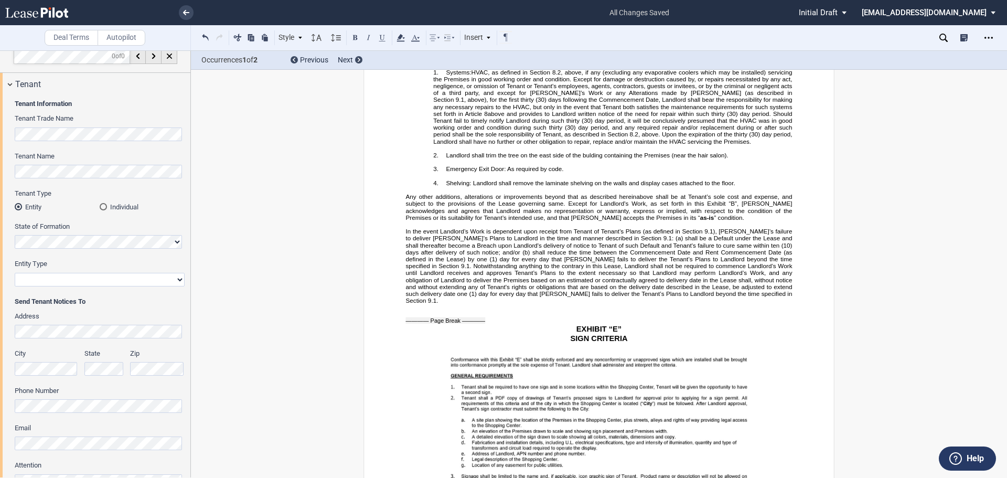
click at [446, 172] on span "Emergency Exit Door: As required by code." at bounding box center [504, 169] width 117 height 7
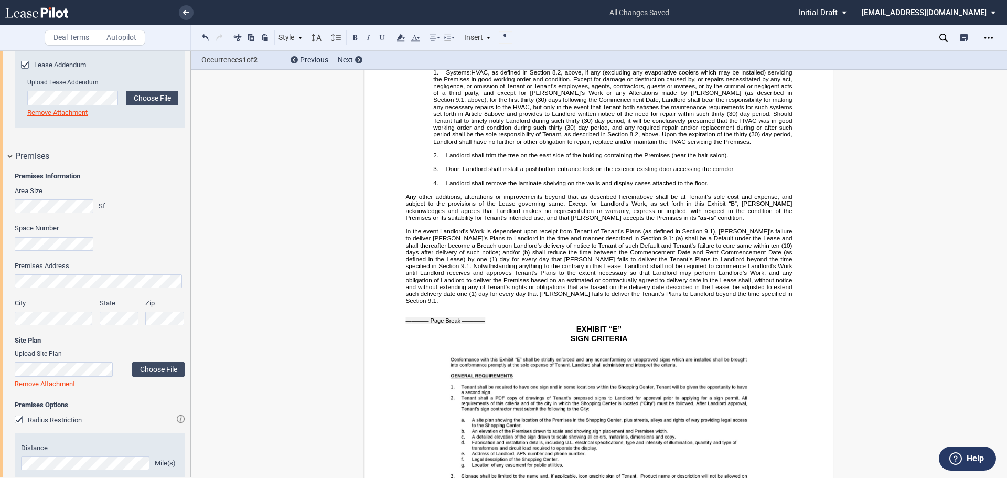
scroll to position [590, 0]
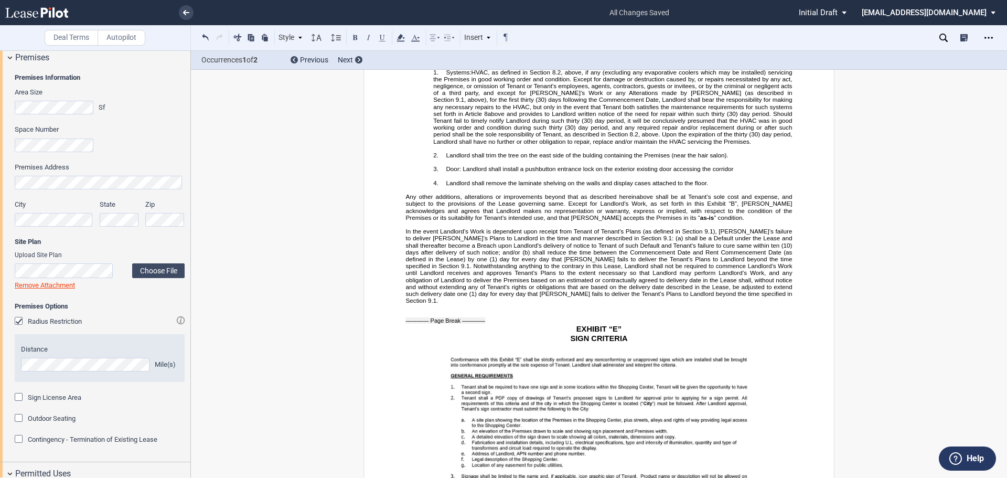
click at [586, 159] on span "Landlord shall trim the tree on the east side of the bulding containing the Pre…" at bounding box center [587, 155] width 282 height 7
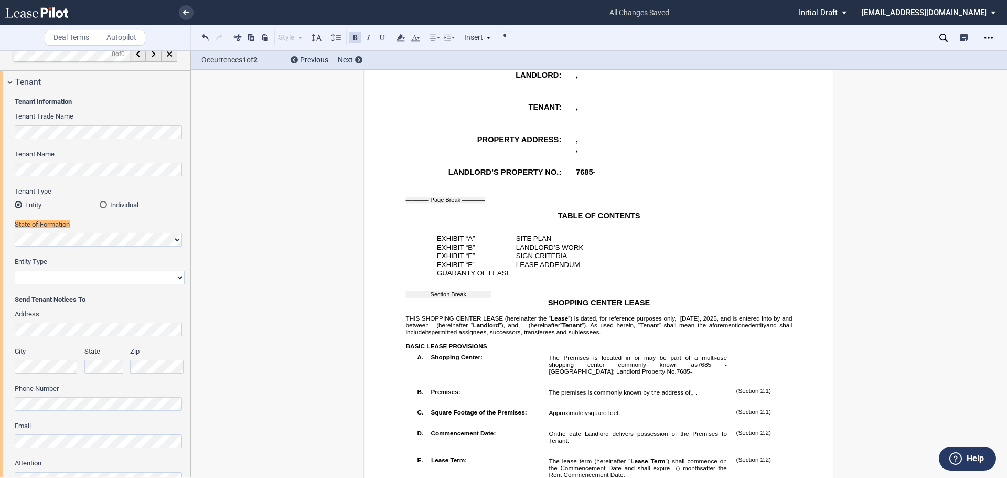
scroll to position [0, 0]
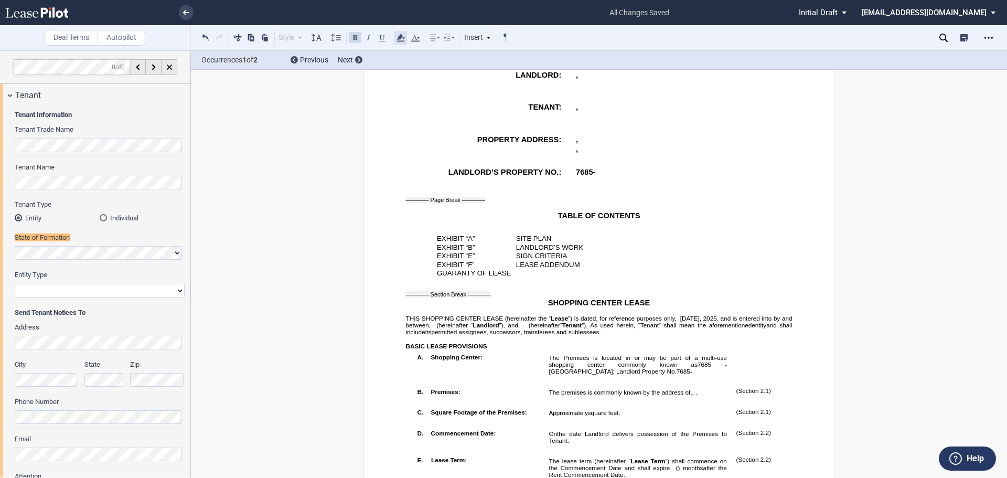
click at [397, 38] on icon at bounding box center [400, 37] width 13 height 13
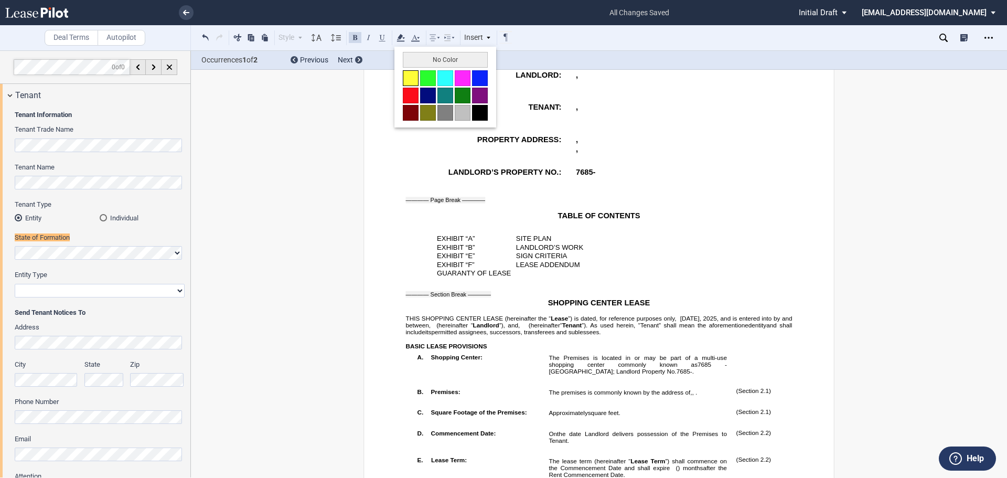
click at [409, 76] on button at bounding box center [411, 78] width 16 height 16
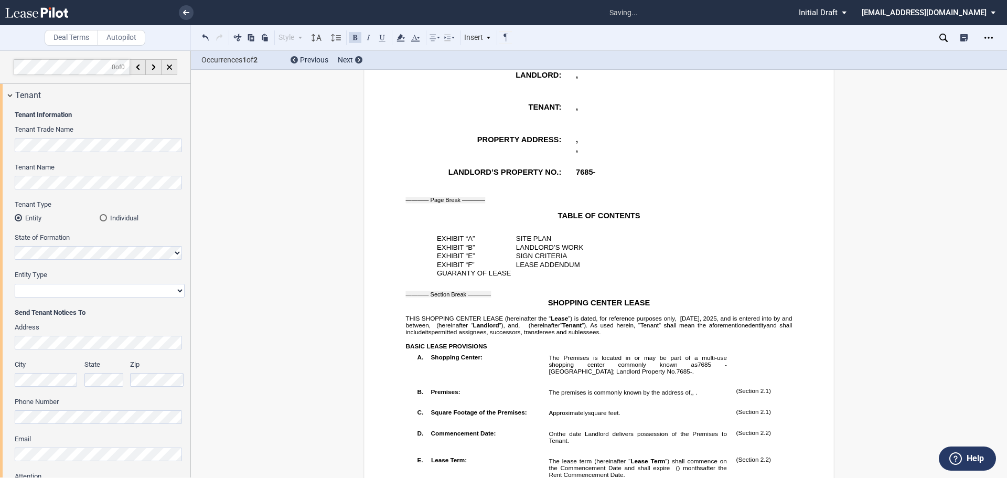
scroll to position [11, 0]
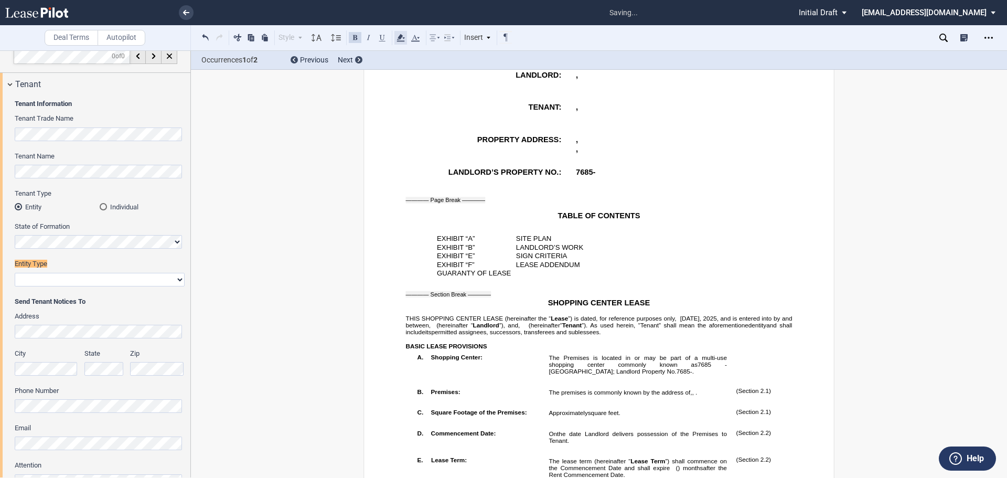
click at [399, 36] on use at bounding box center [400, 37] width 8 height 7
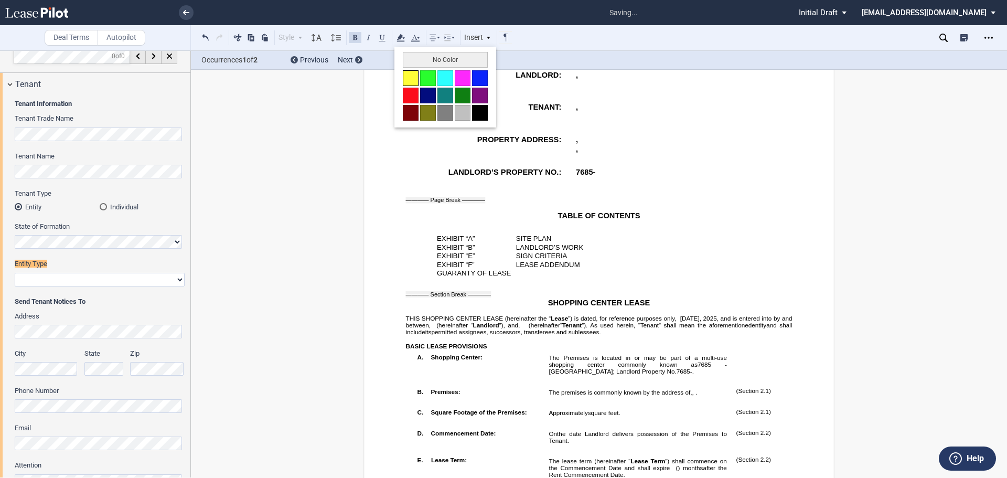
click at [412, 73] on button at bounding box center [411, 78] width 16 height 16
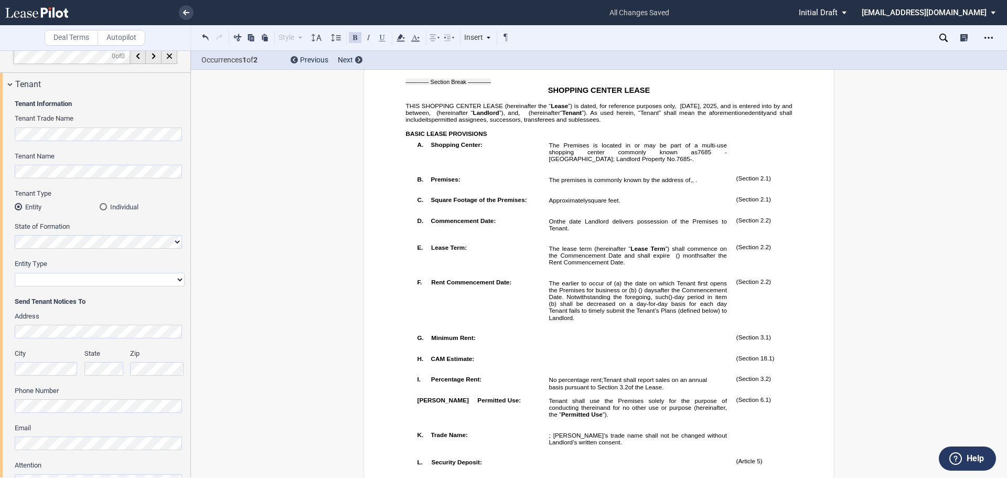
scroll to position [509, 0]
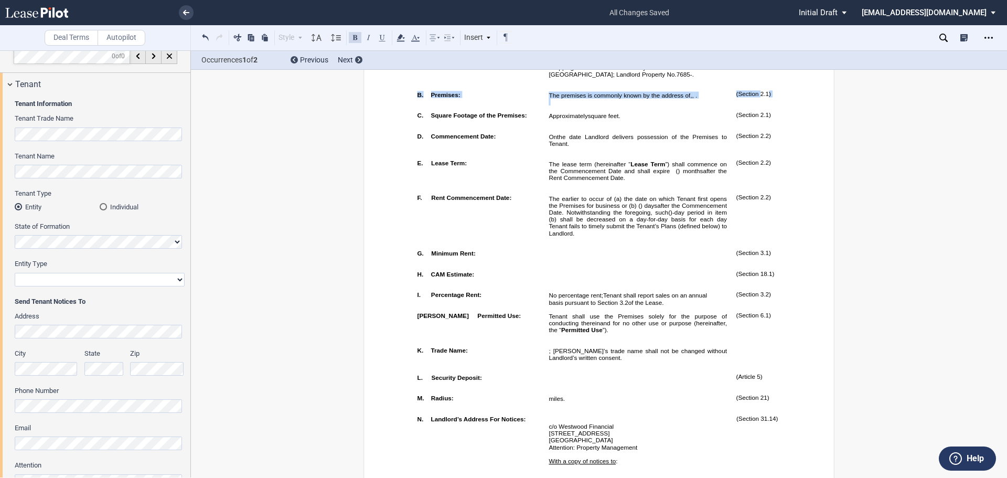
drag, startPoint x: 1001, startPoint y: 71, endPoint x: 1002, endPoint y: 83, distance: 12.2
click at [805, 83] on div "Deal Terms Autopilot Style Normal 8pt 9pt 10pt 10.5pt 11pt 12pt 14pt 16pt Norma…" at bounding box center [503, 263] width 1007 height 427
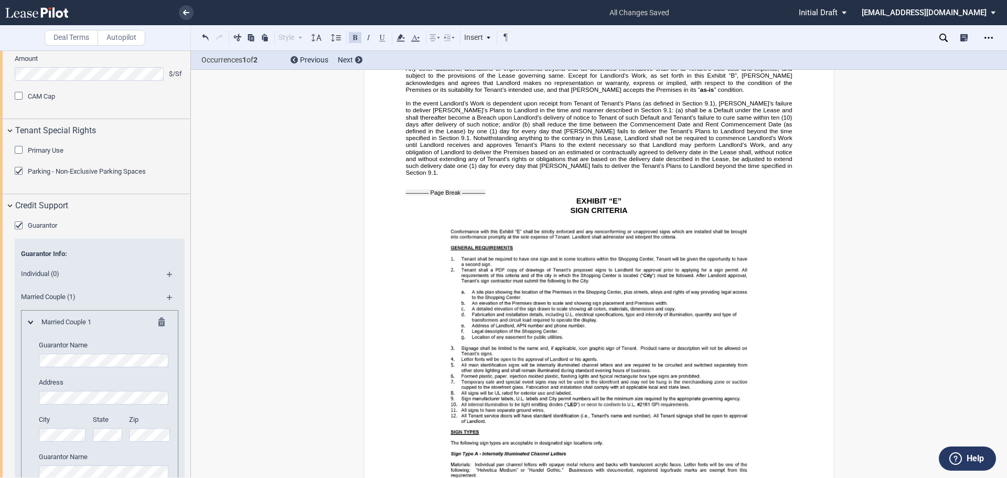
scroll to position [2708, 0]
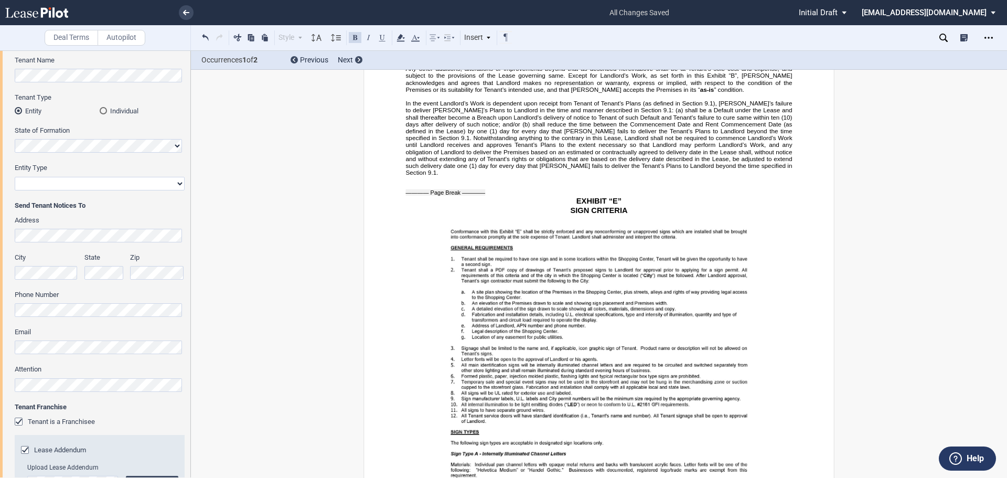
scroll to position [8, 0]
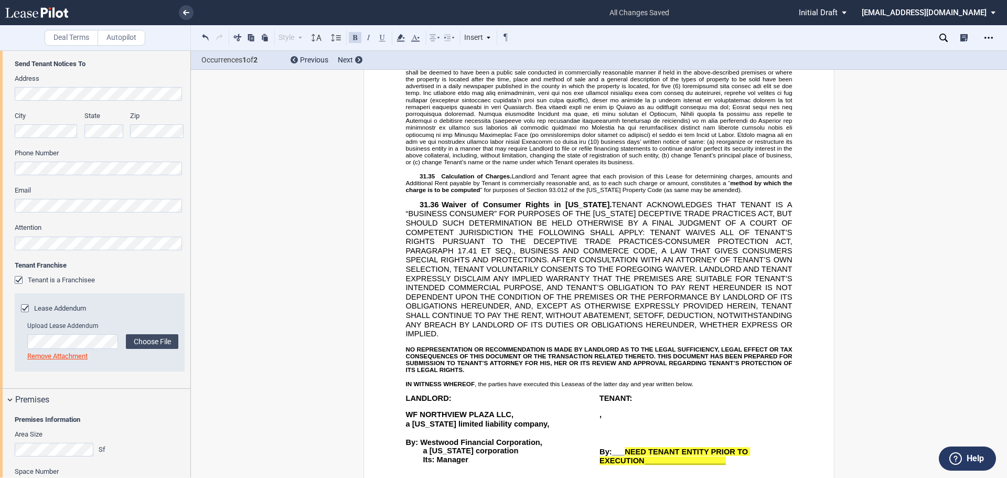
scroll to position [12729, 0]
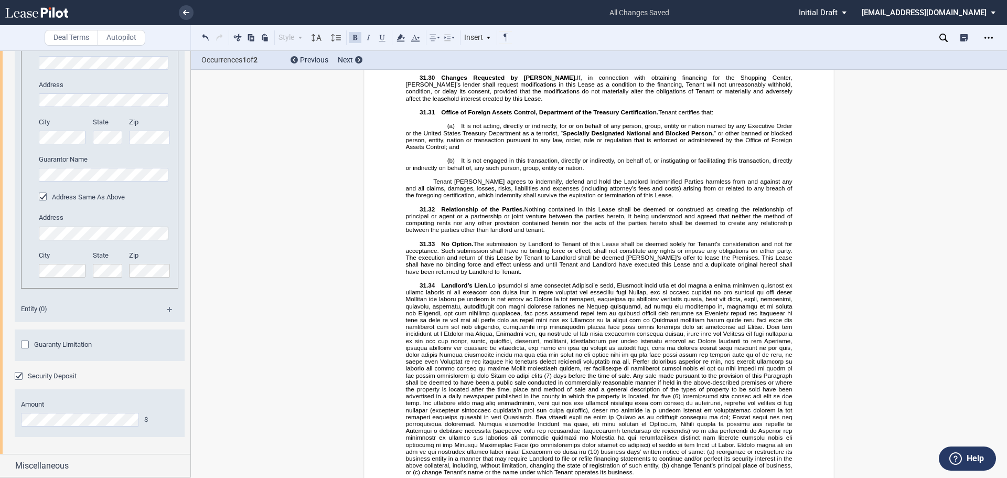
scroll to position [3054, 0]
